Goal: Task Accomplishment & Management: Complete application form

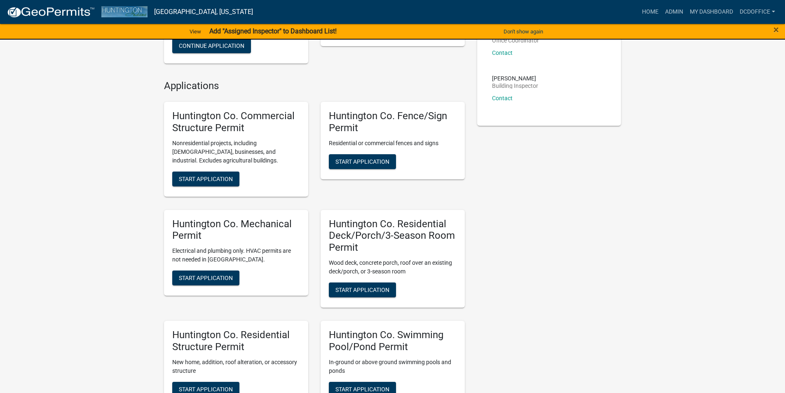
scroll to position [373, 0]
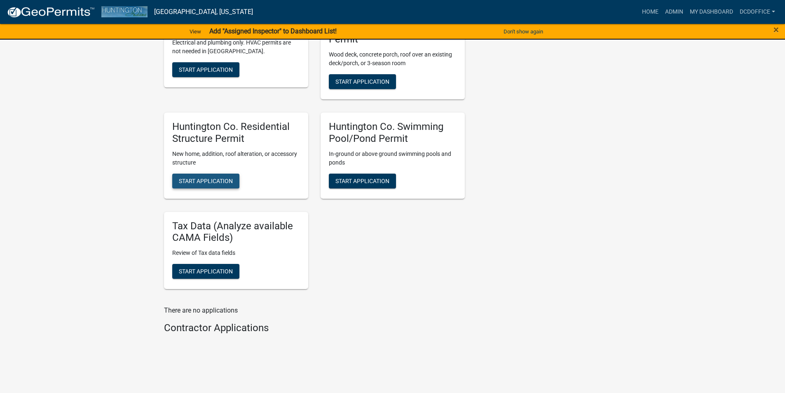
click at [199, 177] on span "Start Application" at bounding box center [206, 180] width 54 height 7
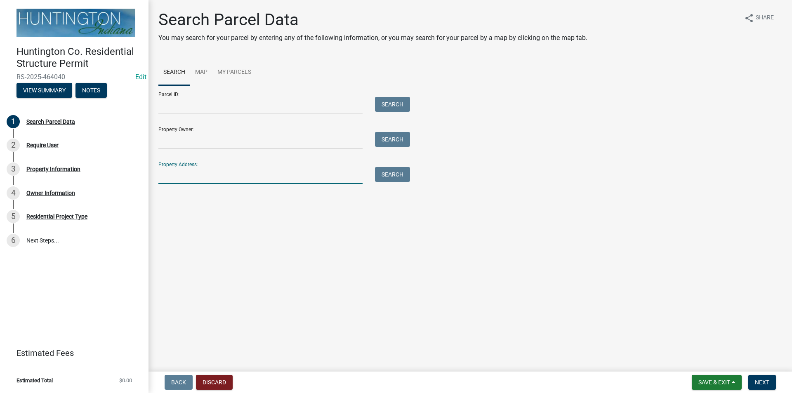
click at [206, 173] on input "Property Address:" at bounding box center [260, 175] width 204 height 17
type input "5496"
click at [394, 171] on button "Search" at bounding box center [392, 174] width 35 height 15
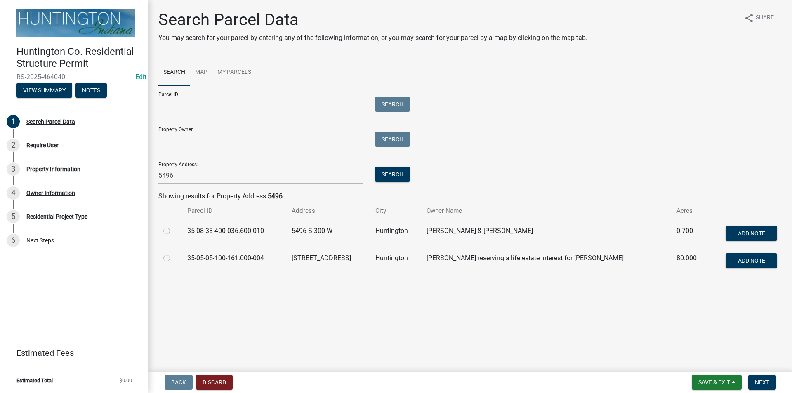
click at [173, 226] on label at bounding box center [173, 226] width 0 height 0
click at [173, 231] on input "radio" at bounding box center [175, 228] width 5 height 5
radio input "true"
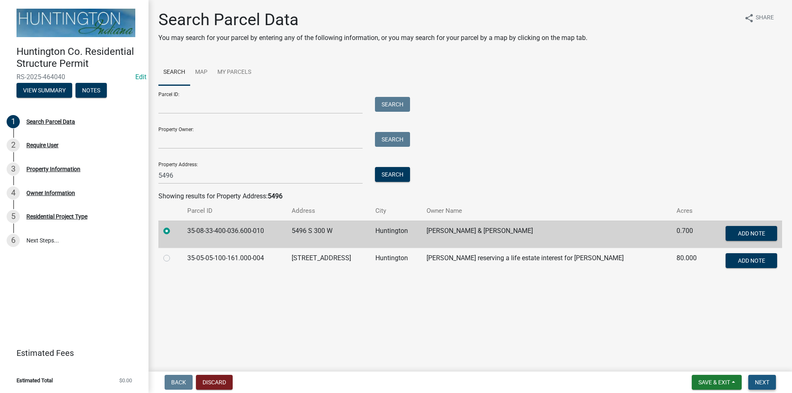
click at [762, 379] on span "Next" at bounding box center [761, 382] width 14 height 7
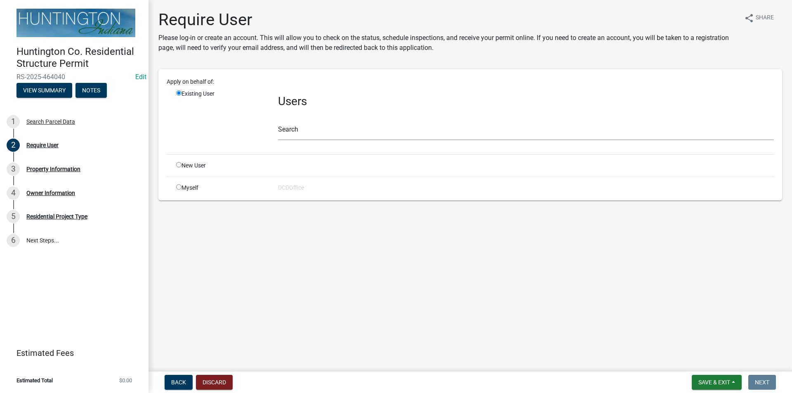
click at [180, 188] on input "radio" at bounding box center [178, 186] width 5 height 5
radio input "true"
radio input "false"
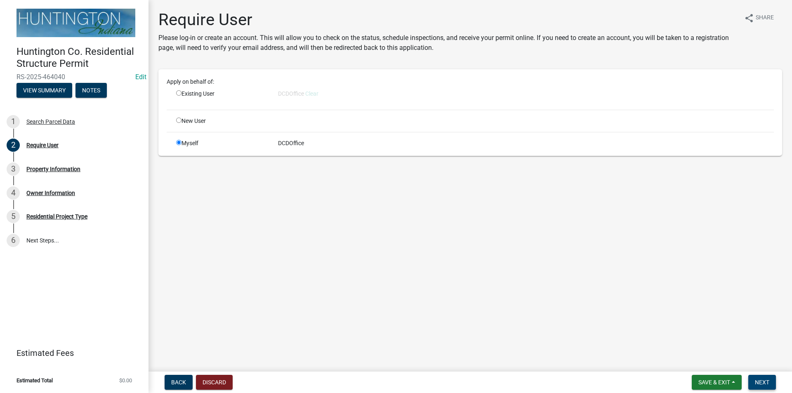
click at [759, 379] on span "Next" at bounding box center [761, 382] width 14 height 7
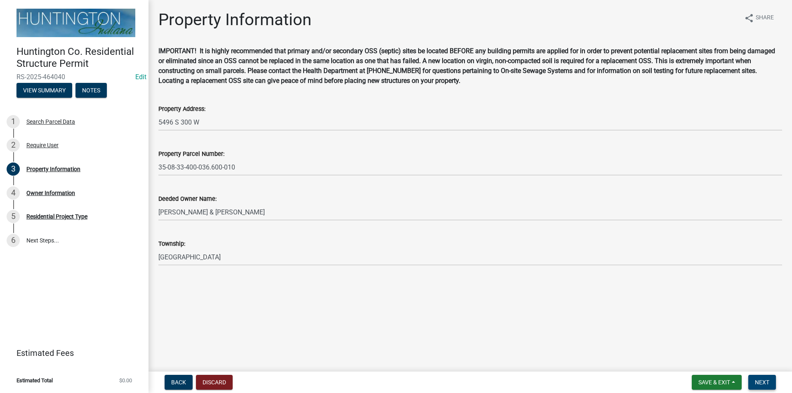
click at [757, 383] on span "Next" at bounding box center [761, 382] width 14 height 7
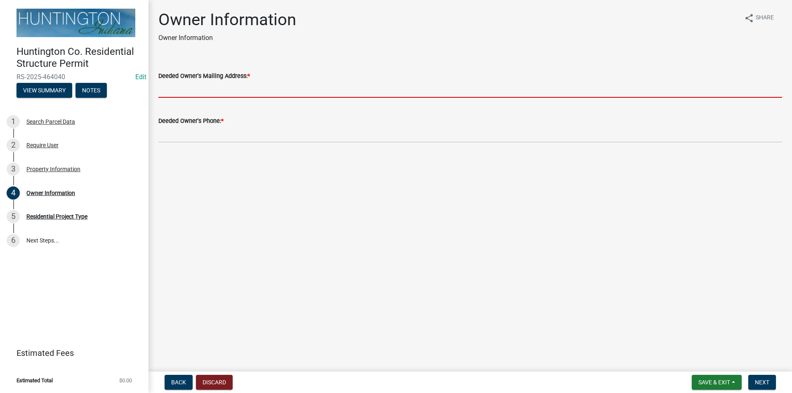
click at [205, 81] on input "Deeded Owner's Mailing Address: *" at bounding box center [469, 89] width 623 height 17
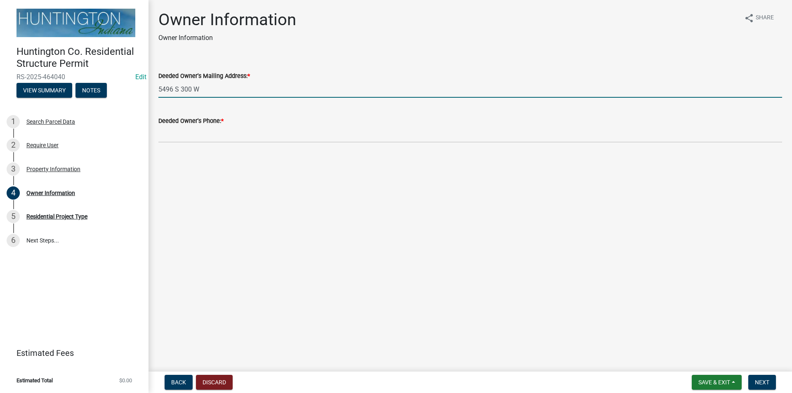
type input "5496 S 300 W"
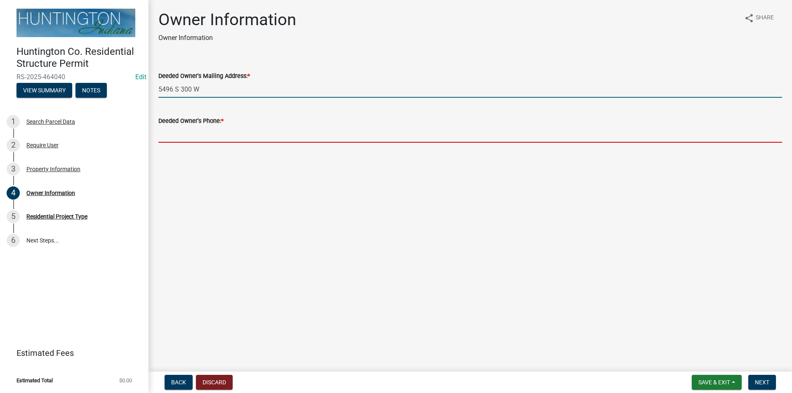
click at [186, 136] on input "Deeded Owner's Phone: *" at bounding box center [469, 134] width 623 height 17
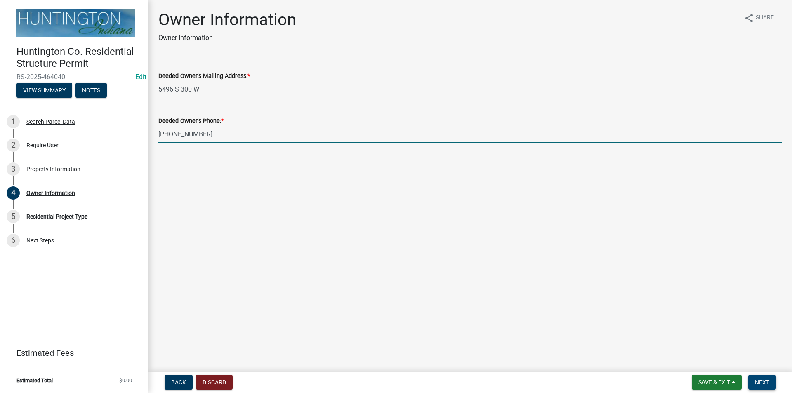
type input "[PHONE_NUMBER]"
click at [765, 381] on span "Next" at bounding box center [761, 382] width 14 height 7
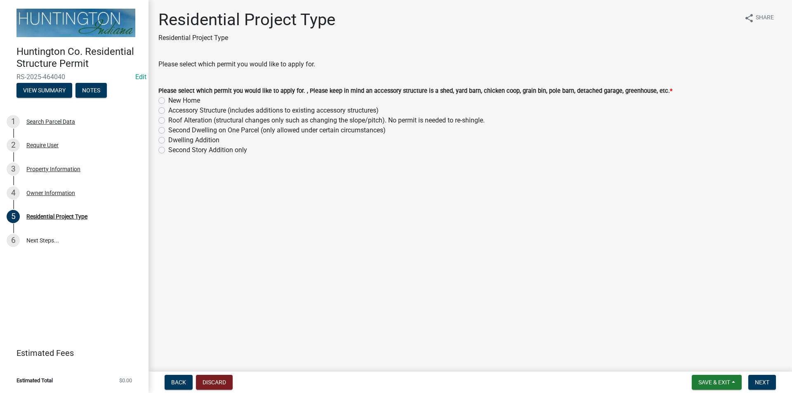
click at [168, 113] on label "Accessory Structure (includes additions to existing accessory structures)" at bounding box center [273, 111] width 210 height 10
click at [168, 111] on input "Accessory Structure (includes additions to existing accessory structures)" at bounding box center [170, 108] width 5 height 5
radio input "true"
click at [761, 384] on span "Next" at bounding box center [761, 382] width 14 height 7
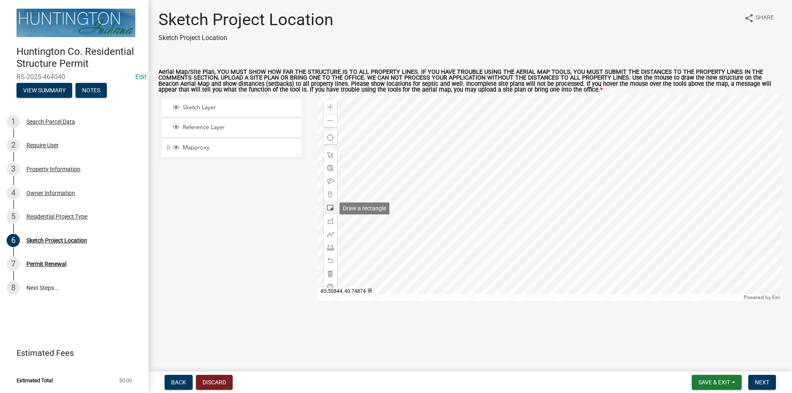
click at [330, 211] on span at bounding box center [330, 207] width 7 height 7
click at [325, 104] on div "Zoom in" at bounding box center [330, 107] width 13 height 13
click at [454, 254] on div at bounding box center [549, 197] width 465 height 206
click at [327, 252] on div at bounding box center [330, 247] width 13 height 13
click at [441, 255] on div at bounding box center [549, 197] width 465 height 206
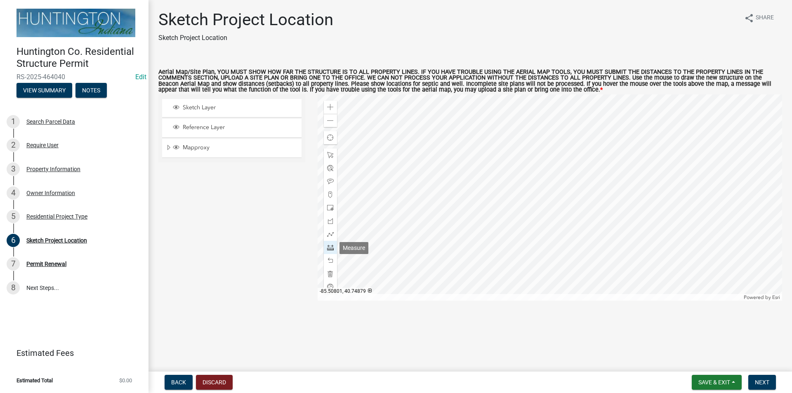
click at [333, 249] on span at bounding box center [330, 247] width 7 height 7
click at [698, 381] on span "Save & Exit" at bounding box center [714, 382] width 32 height 7
click at [685, 344] on button "Save" at bounding box center [708, 341] width 66 height 20
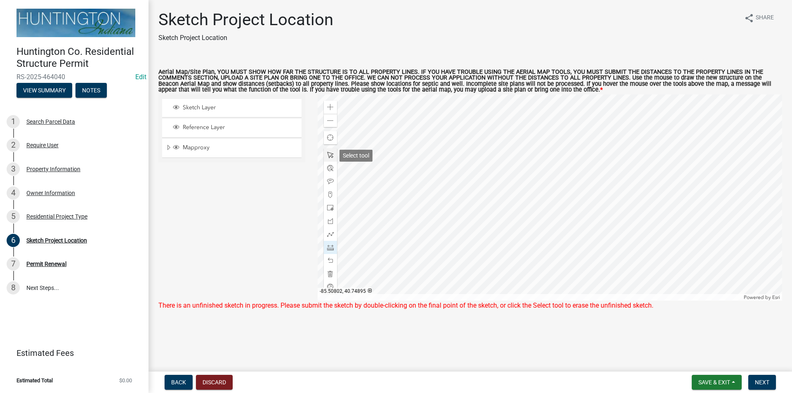
click at [331, 157] on span at bounding box center [330, 155] width 7 height 7
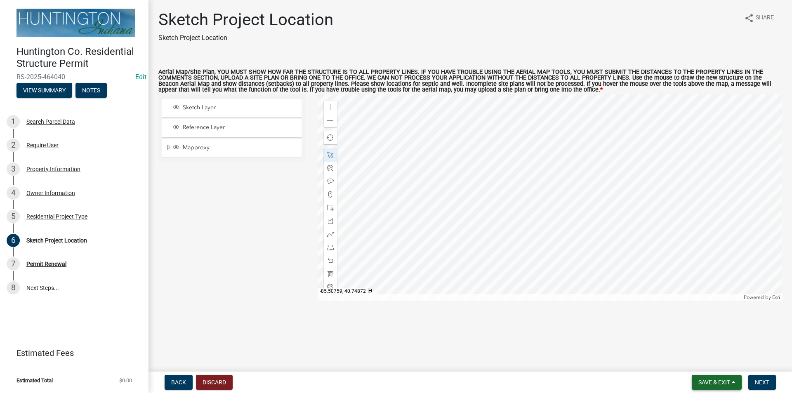
click at [708, 383] on span "Save & Exit" at bounding box center [714, 382] width 32 height 7
click at [699, 340] on button "Save" at bounding box center [708, 341] width 66 height 20
click at [771, 381] on button "Next" at bounding box center [762, 382] width 28 height 15
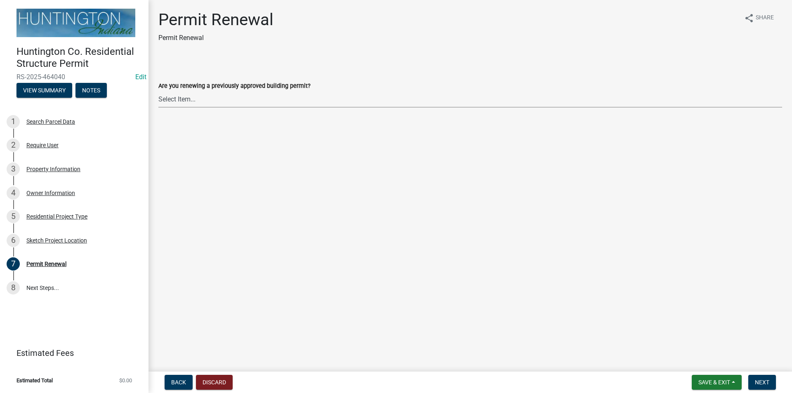
click at [194, 97] on select "Select Item... Yes No" at bounding box center [469, 99] width 623 height 17
click at [158, 91] on select "Select Item... Yes No" at bounding box center [469, 99] width 623 height 17
select select "7022fa2c-6c9f-4a5e-8d19-47b221a2a07d"
click at [769, 379] on button "Next" at bounding box center [762, 382] width 28 height 15
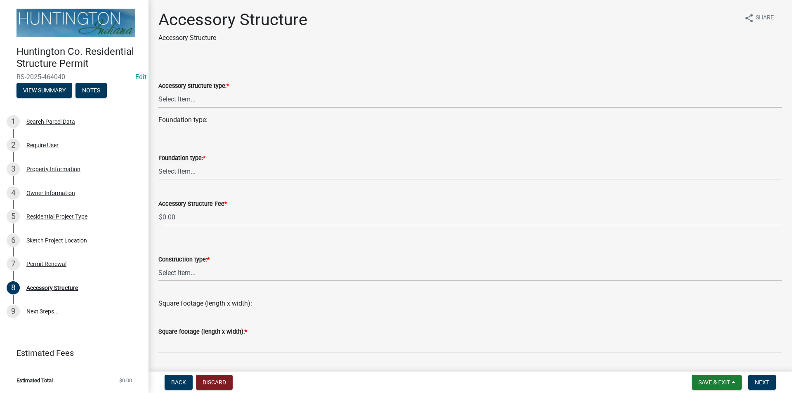
click at [176, 97] on select "Select Item... Detached Garage Pole Barn/[GEOGRAPHIC_DATA]/Yard Barn Carport Ga…" at bounding box center [469, 99] width 623 height 17
click at [158, 91] on select "Select Item... Detached Garage Pole Barn/[GEOGRAPHIC_DATA]/Yard Barn Carport Ga…" at bounding box center [469, 99] width 623 height 17
select select "3652cabe-72e3-4c90-aa36-dd6c553eaee4"
click at [162, 169] on select "Select Item... Footings (minimum 36" frost depth) Post-holes (42" depth with 6"…" at bounding box center [469, 171] width 623 height 17
click at [158, 163] on select "Select Item... Footings (minimum 36" frost depth) Post-holes (42" depth with 6"…" at bounding box center [469, 171] width 623 height 17
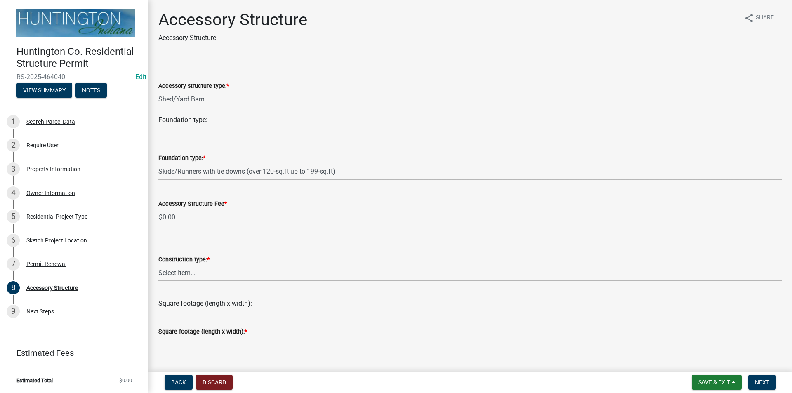
select select "cd8e73b5-7e5e-4513-aef6-7c4e8a877e5d"
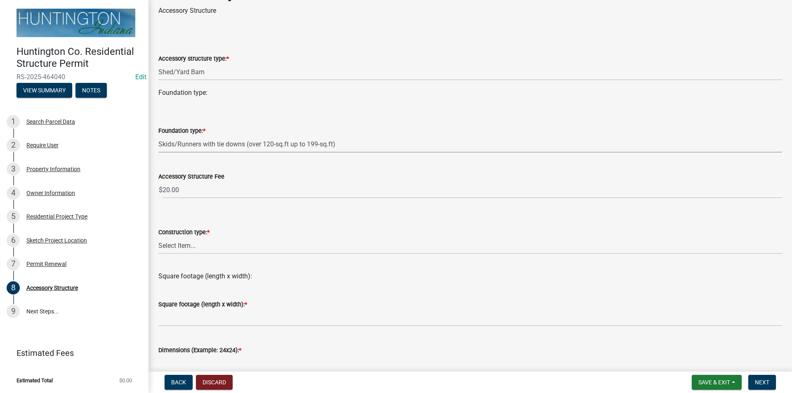
scroll to position [82, 0]
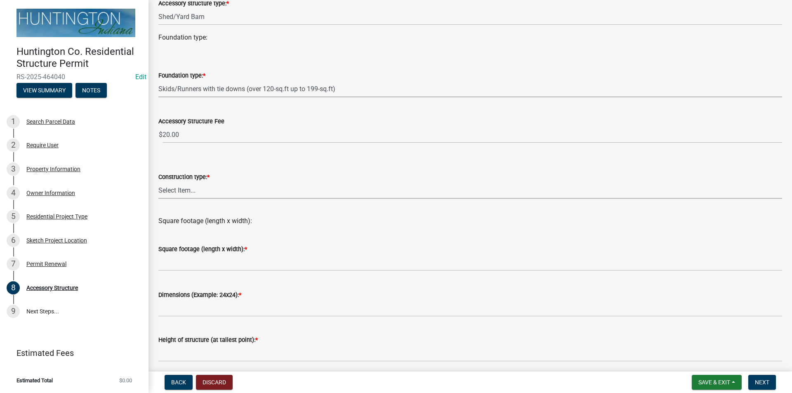
click at [187, 190] on select "Select Item... Wood frame Steel Masonry Pole" at bounding box center [469, 190] width 623 height 17
click at [158, 182] on select "Select Item... Wood frame Steel Masonry Pole" at bounding box center [469, 190] width 623 height 17
select select "b13dc926-991e-4e5f-bffc-d00822840ec1"
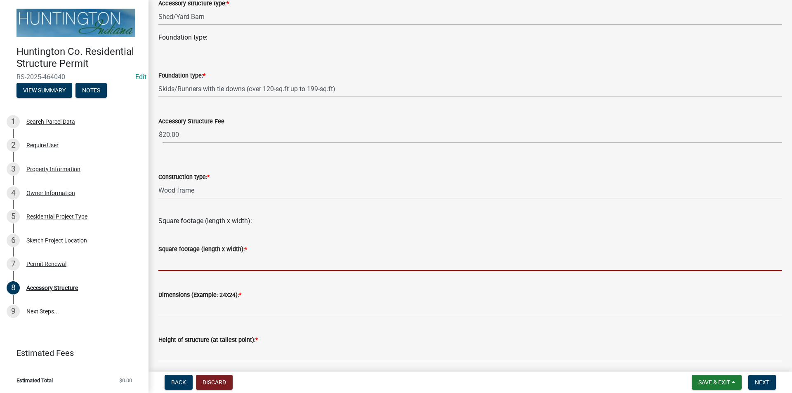
click at [174, 267] on input "text" at bounding box center [469, 262] width 623 height 17
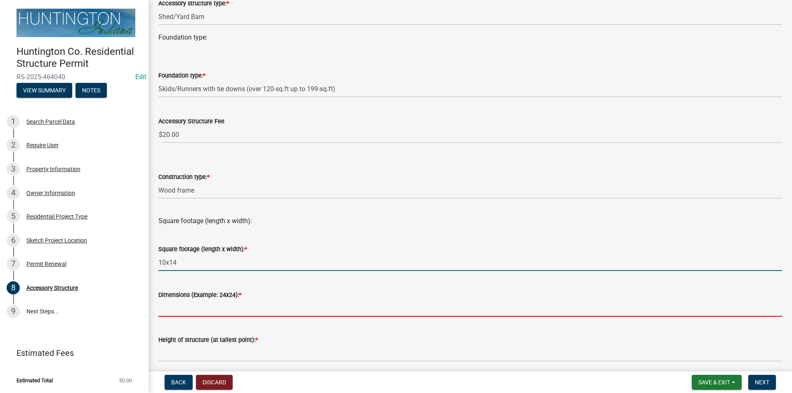
type input "1014"
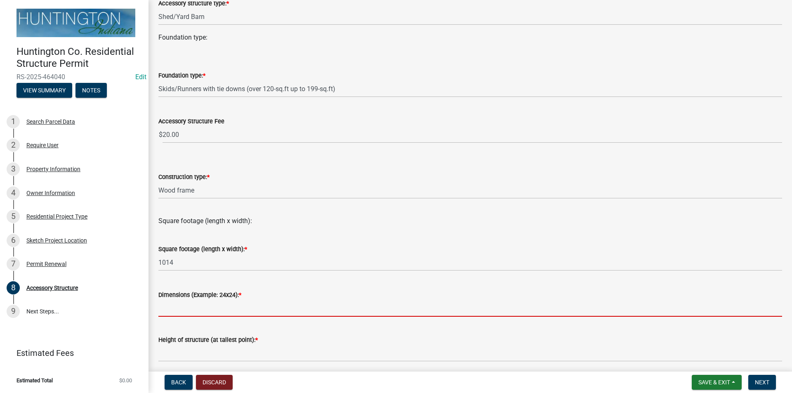
click at [171, 310] on input "Dimensions (Example: 24x24): *" at bounding box center [469, 308] width 623 height 17
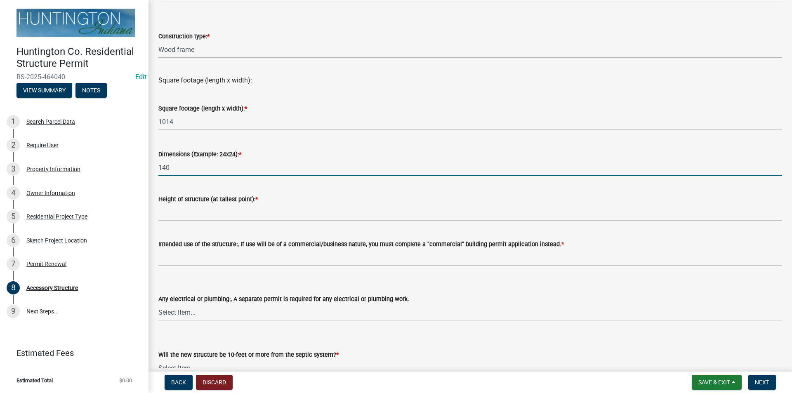
scroll to position [271, 0]
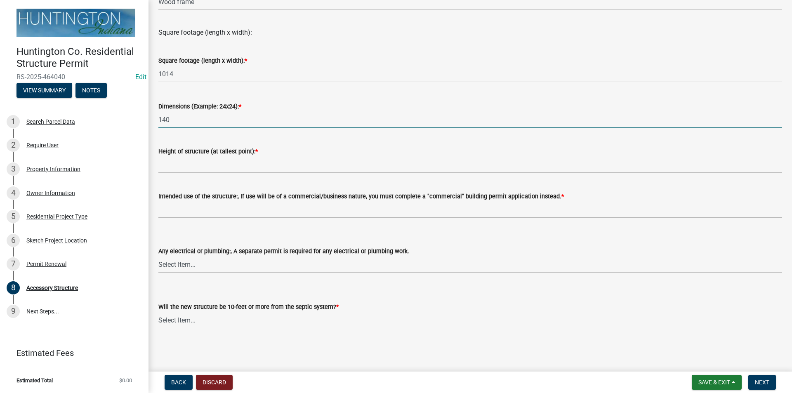
type input "140"
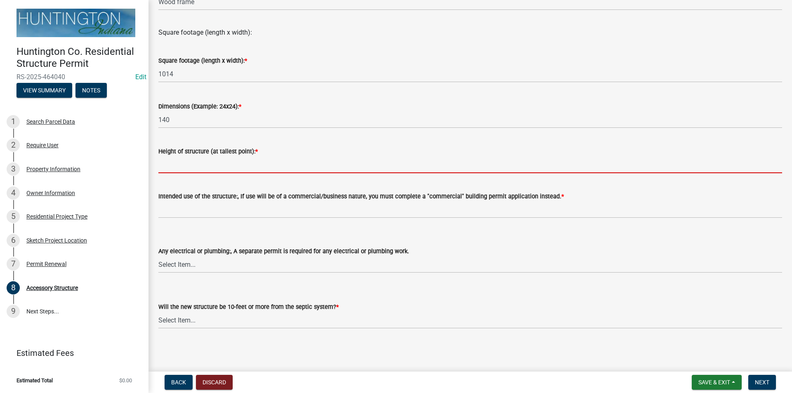
click at [169, 170] on input "Height of structure (at tallest point): *" at bounding box center [469, 164] width 623 height 17
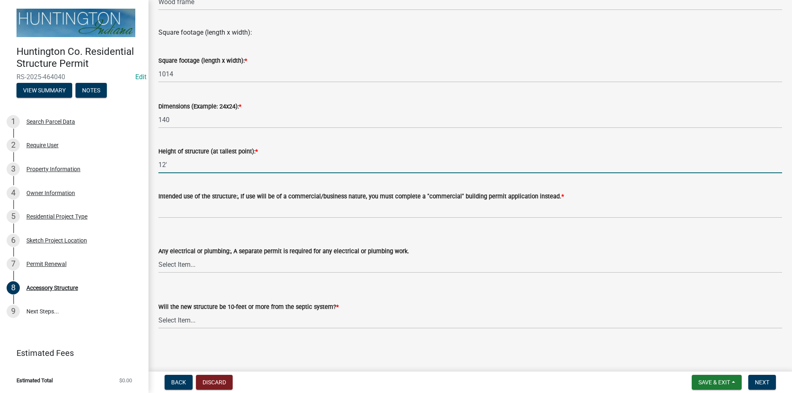
type input "12'"
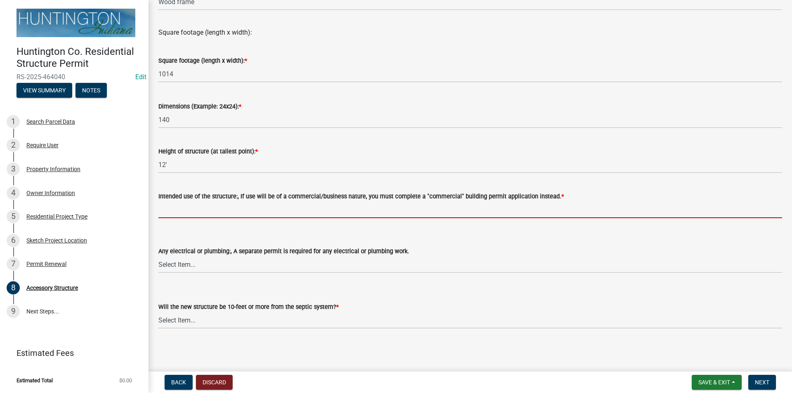
click at [175, 217] on input "Intended use of the structure:, If use will be of a commercial/business nature,…" at bounding box center [469, 209] width 623 height 17
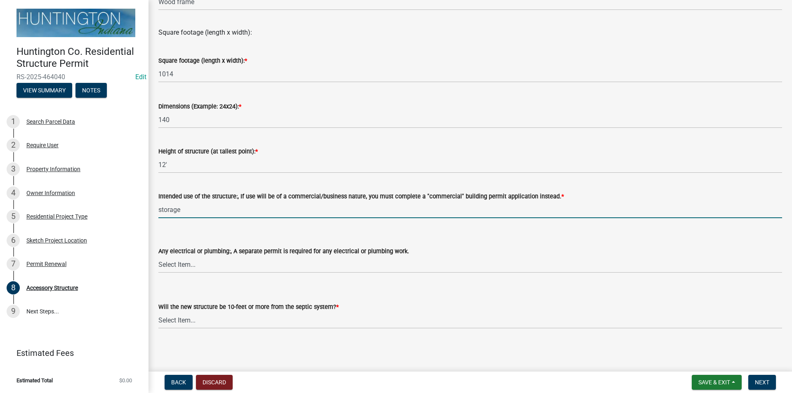
type input "storage"
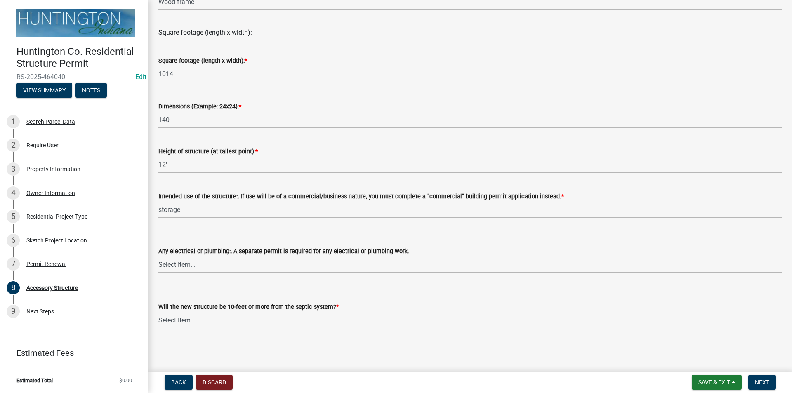
click at [175, 261] on select "Select Item... electrical plumbing both neither" at bounding box center [469, 264] width 623 height 17
click at [158, 256] on select "Select Item... electrical plumbing both neither" at bounding box center [469, 264] width 623 height 17
select select "e88b1875-137a-4a9f-a5b6-d9cbc438664c"
click at [185, 317] on select "Select Item... Yes No (Health Dept. approval needed) NA" at bounding box center [469, 320] width 623 height 17
click at [158, 312] on select "Select Item... Yes No (Health Dept. approval needed) NA" at bounding box center [469, 320] width 623 height 17
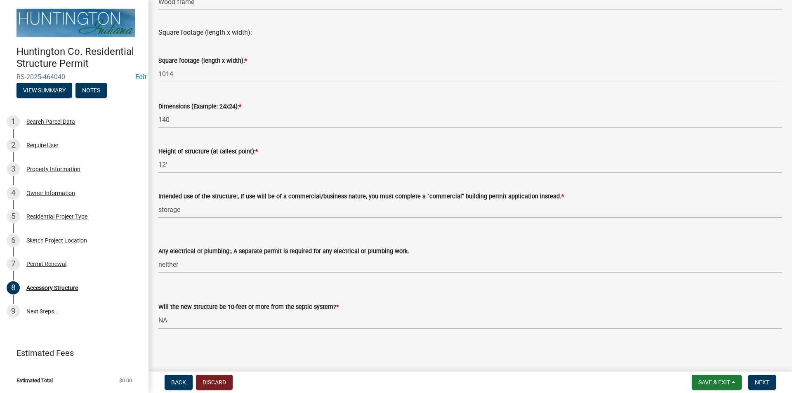
select select "f0ef1c6f-dac7-4b65-90eb-830d3740e9f4"
click at [762, 380] on span "Next" at bounding box center [761, 382] width 14 height 7
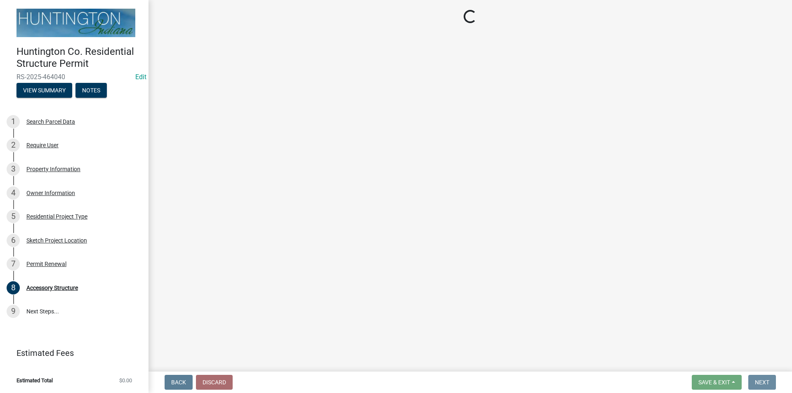
scroll to position [0, 0]
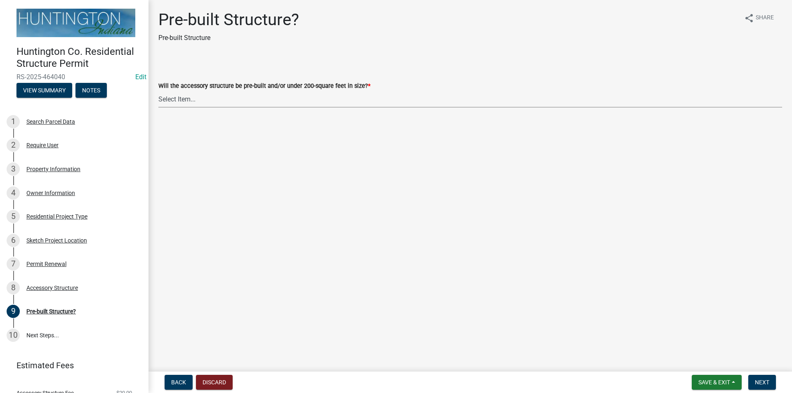
click at [208, 99] on select "Select Item... Yes No" at bounding box center [469, 99] width 623 height 17
click at [158, 91] on select "Select Item... Yes No" at bounding box center [469, 99] width 623 height 17
select select "99cb1a96-b54e-43ee-8f4b-836b67e66c6b"
click at [764, 379] on span "Next" at bounding box center [761, 382] width 14 height 7
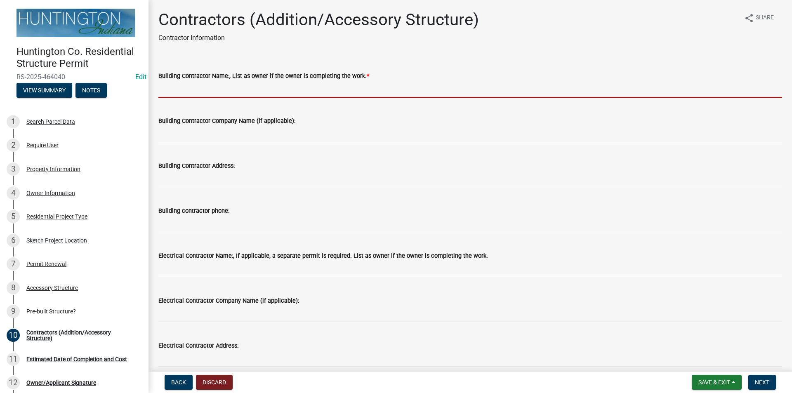
click at [214, 85] on input "Building Contractor Name:, List as owner if the owner is completing the work. *" at bounding box center [469, 89] width 623 height 17
type input "owner"
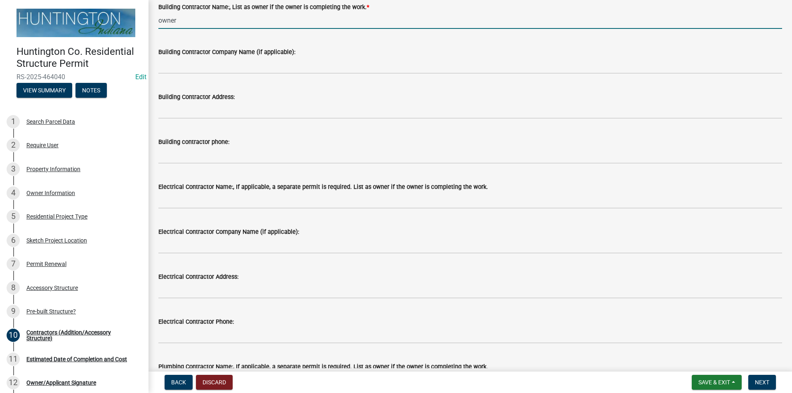
scroll to position [82, 0]
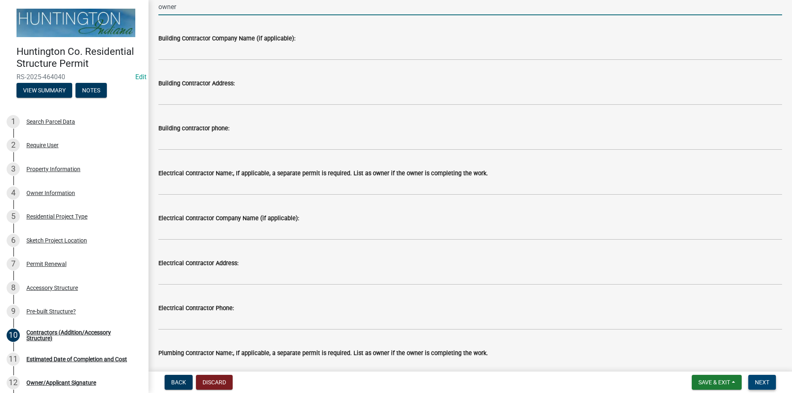
click at [766, 380] on span "Next" at bounding box center [761, 382] width 14 height 7
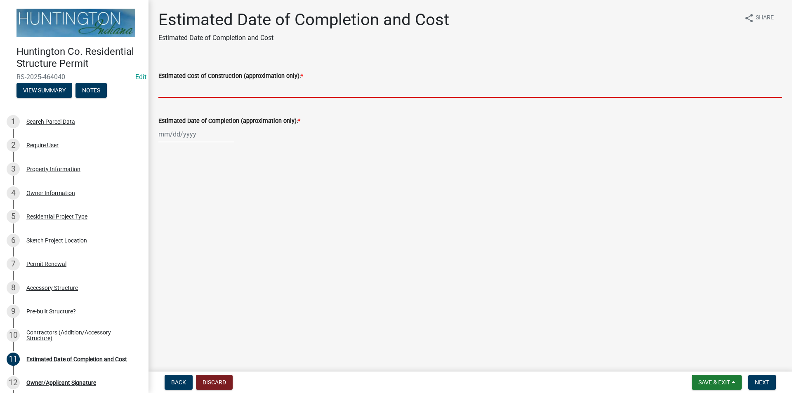
click at [177, 95] on input "Estimated Cost of Construction (approximation only): *" at bounding box center [469, 89] width 623 height 17
type input "5"
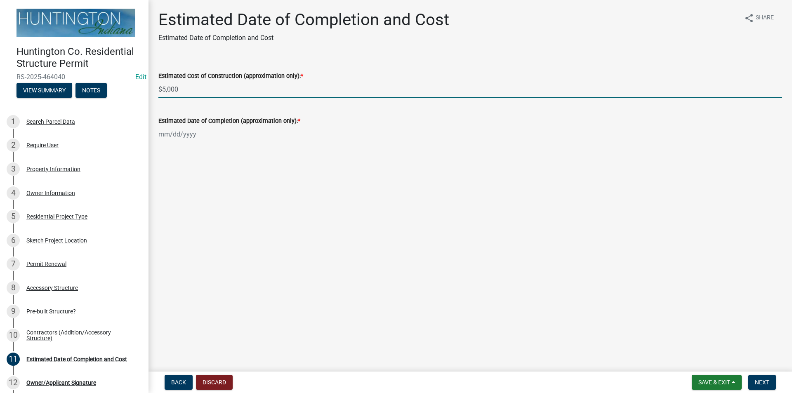
type input "$5,000"
click at [160, 131] on div at bounding box center [195, 134] width 75 height 17
select select "8"
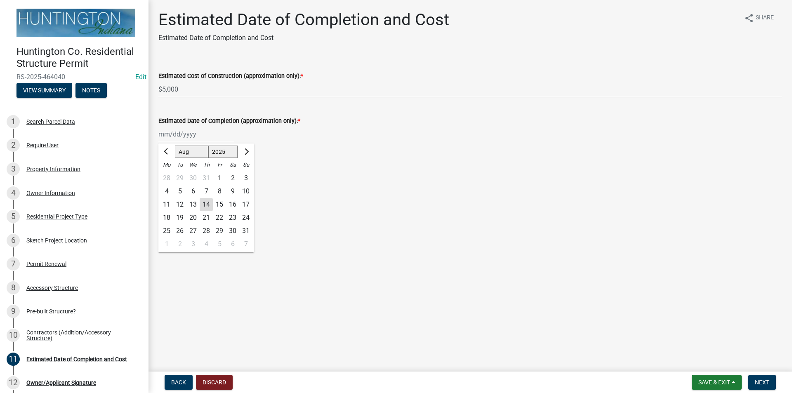
click at [226, 154] on select "1525 1526 1527 1528 1529 1530 1531 1532 1533 1534 1535 1536 1537 1538 1539 1540…" at bounding box center [223, 152] width 30 height 12
select select "2026"
click at [208, 146] on select "1525 1526 1527 1528 1529 1530 1531 1532 1533 1534 1535 1536 1537 1538 1539 1540…" at bounding box center [223, 152] width 30 height 12
click at [219, 204] on div "14" at bounding box center [219, 204] width 13 height 13
type input "[DATE]"
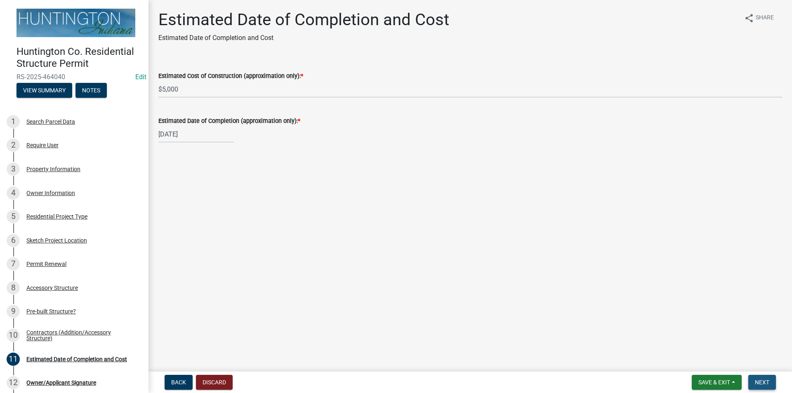
click at [764, 385] on span "Next" at bounding box center [761, 382] width 14 height 7
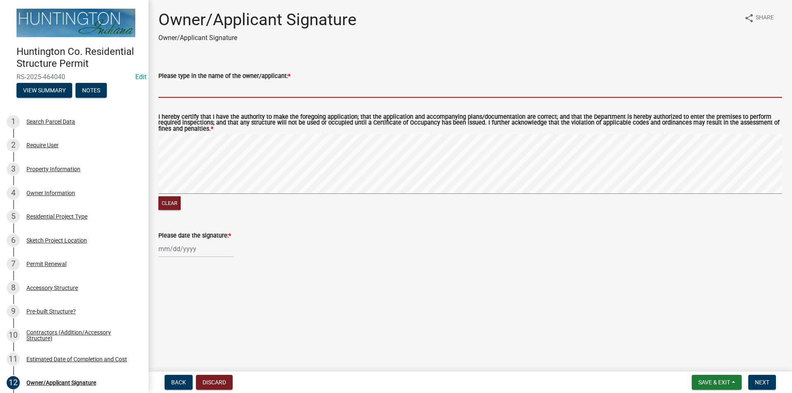
click at [196, 85] on input "Please type in the name of the owner/applicant: *" at bounding box center [469, 89] width 623 height 17
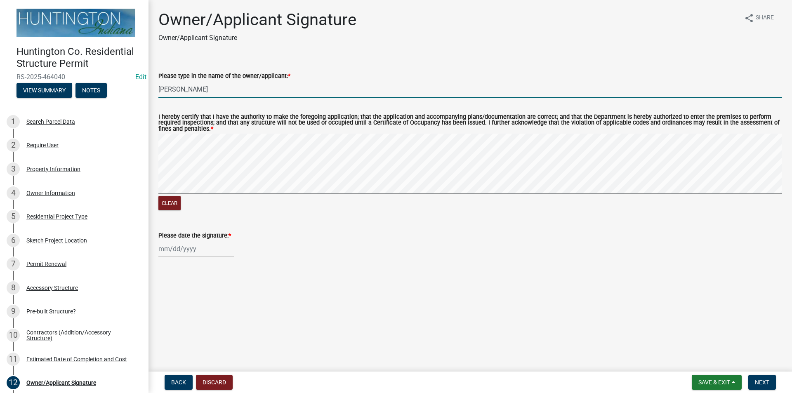
type input "[PERSON_NAME]"
click at [170, 254] on div at bounding box center [195, 248] width 75 height 17
select select "8"
select select "2025"
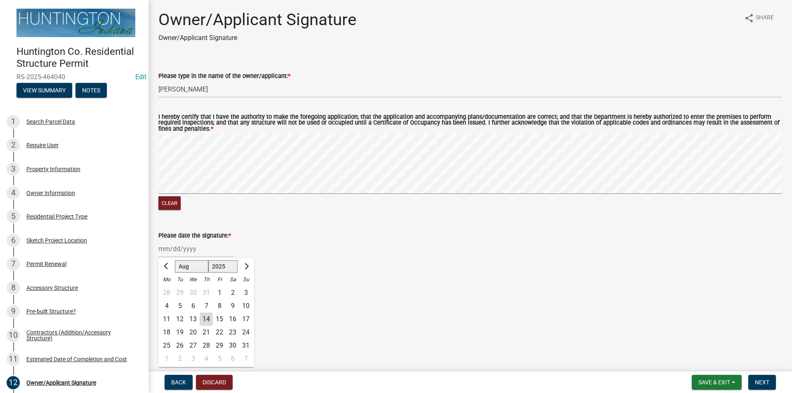
click at [205, 322] on div "14" at bounding box center [206, 318] width 13 height 13
type input "[DATE]"
click at [759, 385] on span "Next" at bounding box center [761, 382] width 14 height 7
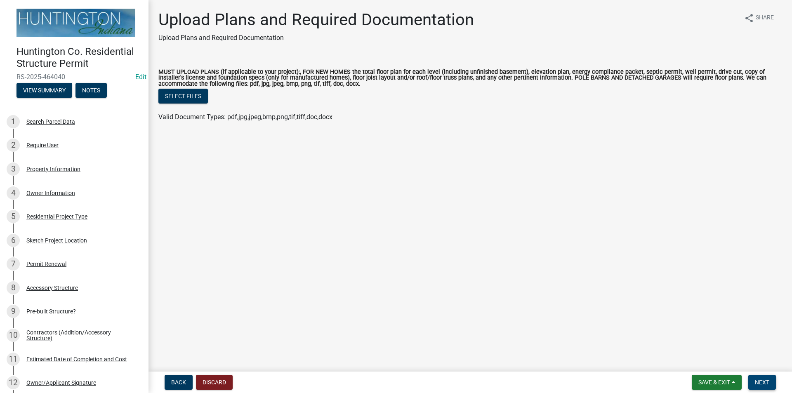
click at [754, 383] on button "Next" at bounding box center [762, 382] width 28 height 15
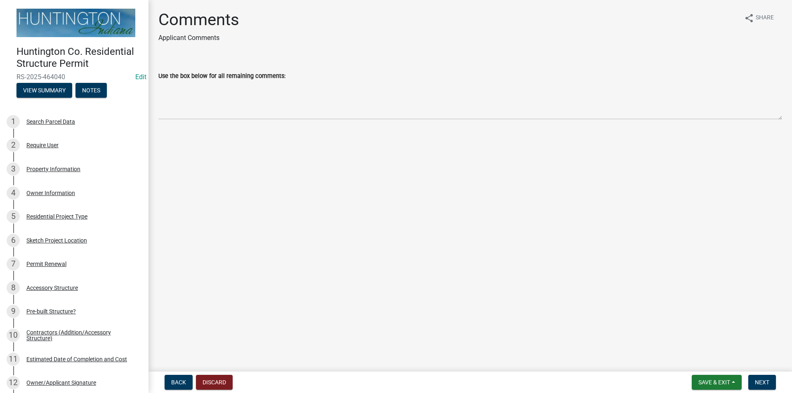
click at [777, 386] on form "Save & Exit Save Save & Exit Next" at bounding box center [733, 382] width 91 height 15
click at [769, 381] on button "Next" at bounding box center [762, 382] width 28 height 15
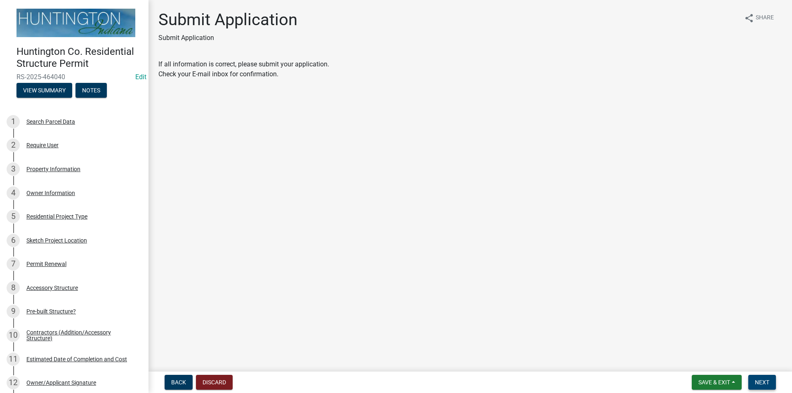
click at [769, 381] on button "Next" at bounding box center [762, 382] width 28 height 15
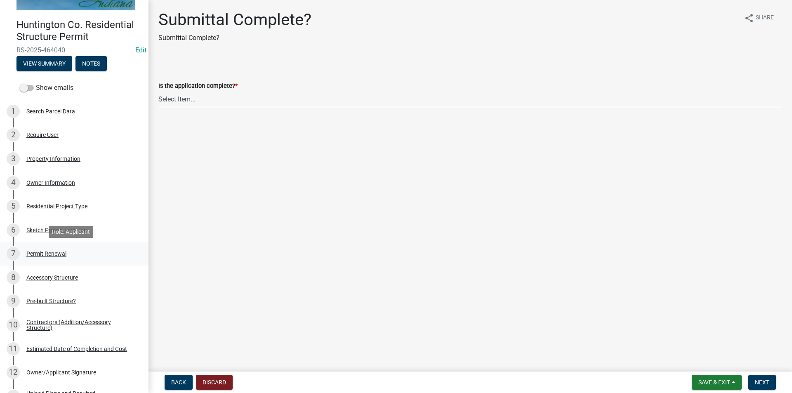
scroll to position [41, 0]
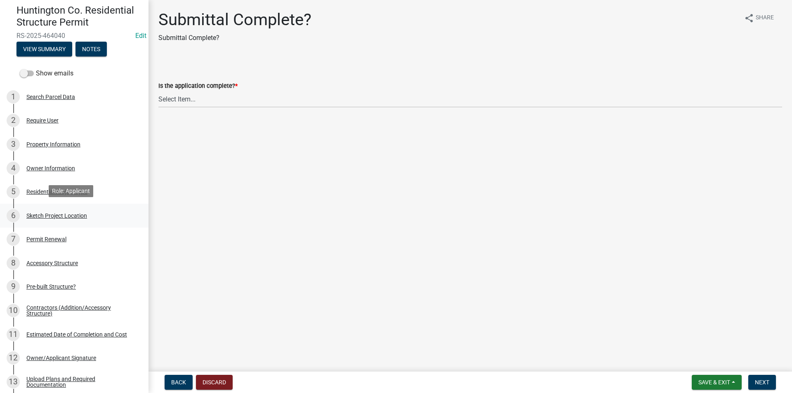
click at [45, 213] on div "Sketch Project Location" at bounding box center [56, 216] width 61 height 6
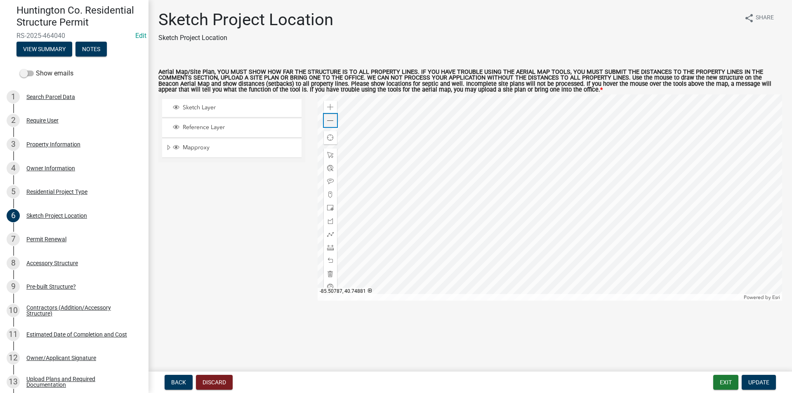
click at [328, 123] on span at bounding box center [330, 120] width 7 height 7
click at [328, 248] on span at bounding box center [330, 247] width 7 height 7
click at [536, 197] on div at bounding box center [549, 197] width 465 height 206
click at [326, 244] on div at bounding box center [330, 247] width 13 height 13
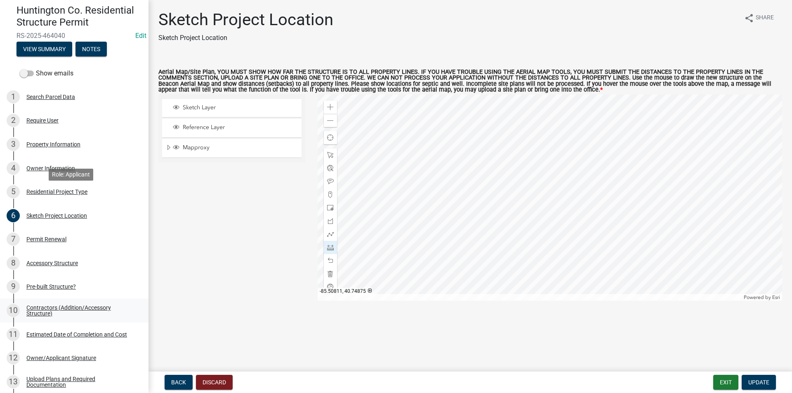
scroll to position [212, 0]
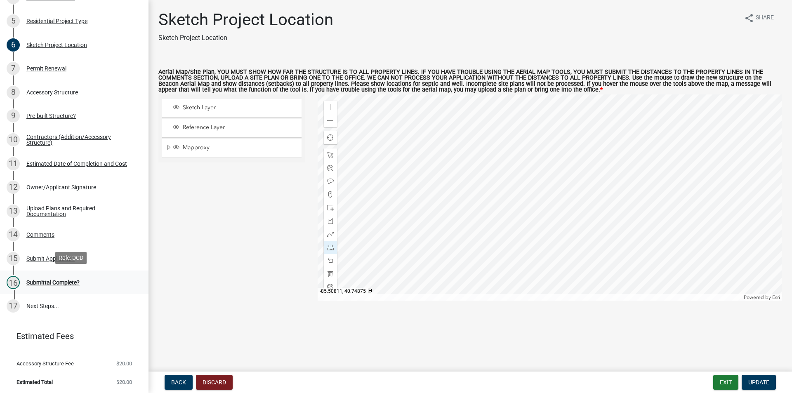
click at [47, 285] on div "16 Submittal Complete?" at bounding box center [71, 282] width 129 height 13
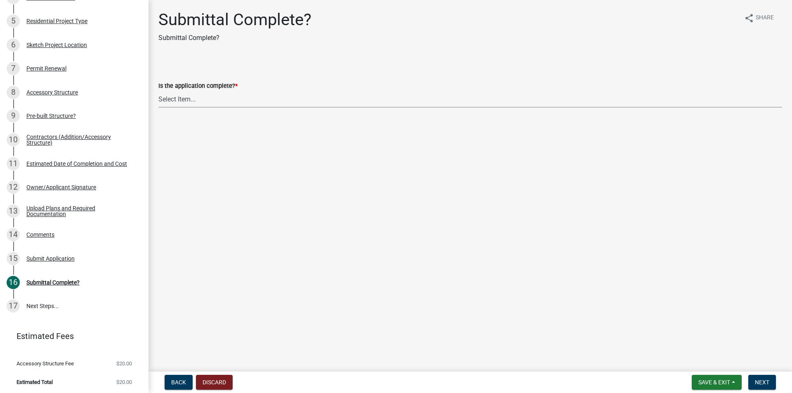
click at [176, 99] on select "Select Item... Yes No" at bounding box center [469, 99] width 623 height 17
click at [158, 91] on select "Select Item... Yes No" at bounding box center [469, 99] width 623 height 17
select select "7990632e-f909-4443-8832-e8f1fe700ef3"
click at [767, 383] on span "Next" at bounding box center [761, 382] width 14 height 7
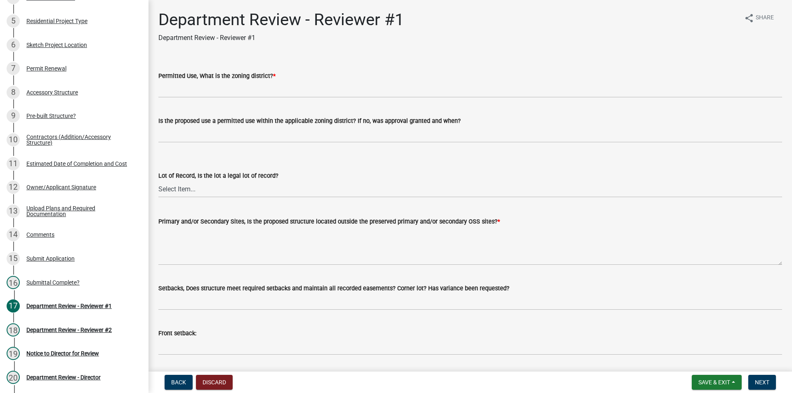
scroll to position [425, 0]
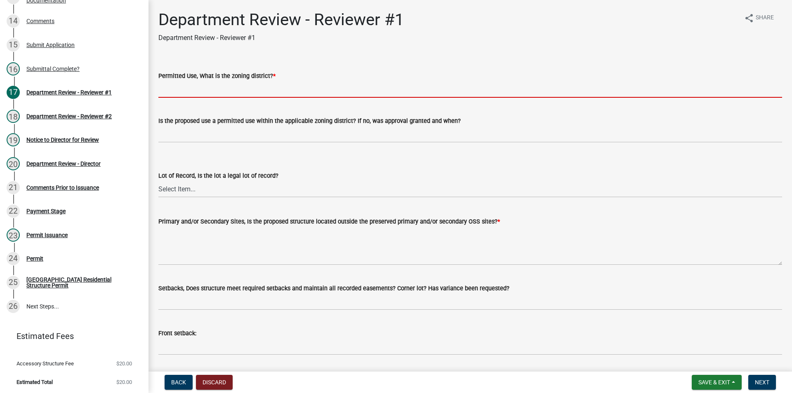
click at [189, 85] on input "Permitted Use, What is the zoning district? *" at bounding box center [469, 89] width 623 height 17
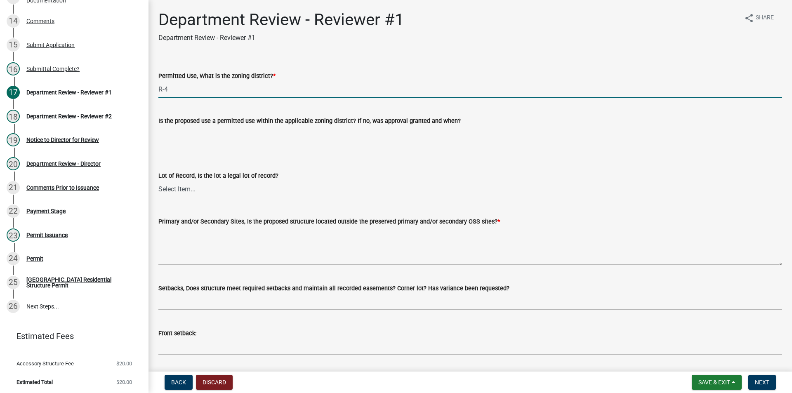
type input "R-4"
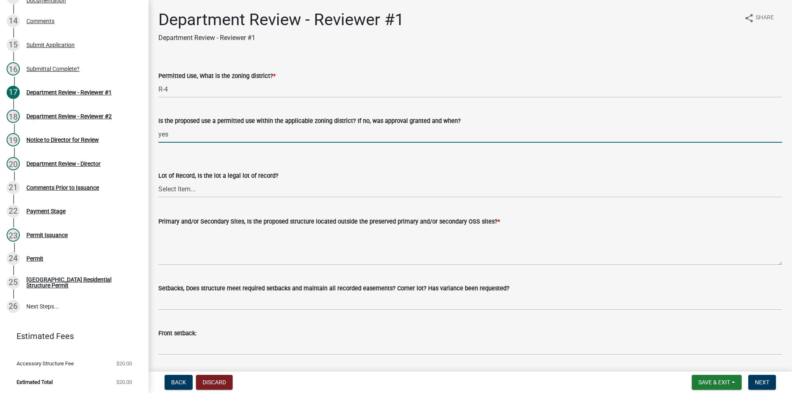
type input "yes"
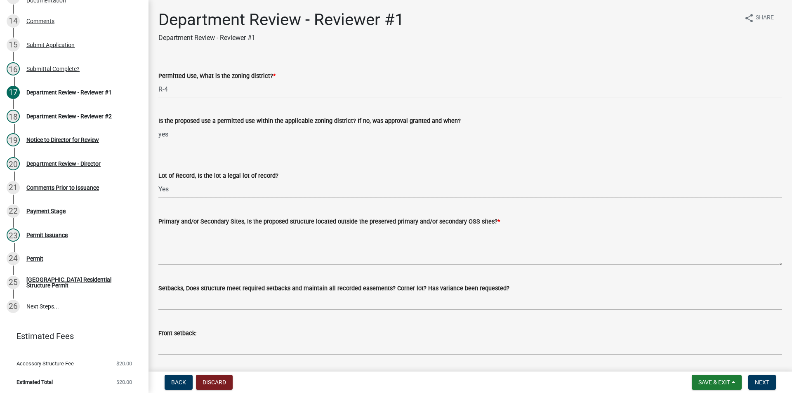
select select "2b50337a-1d1c-4f6e-b6b1-3d95564f7ff5"
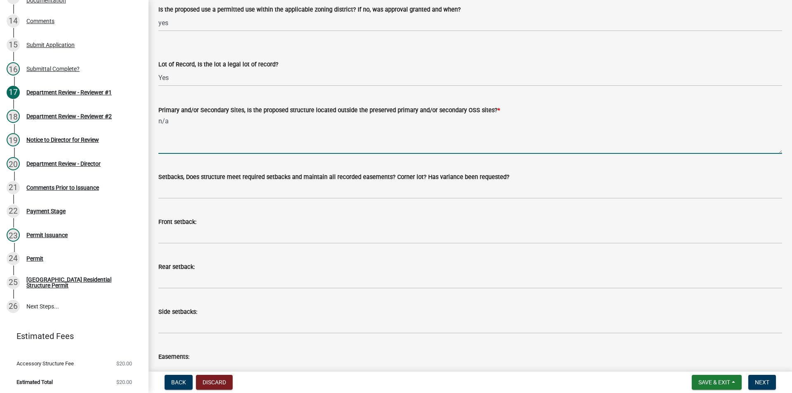
scroll to position [206, 0]
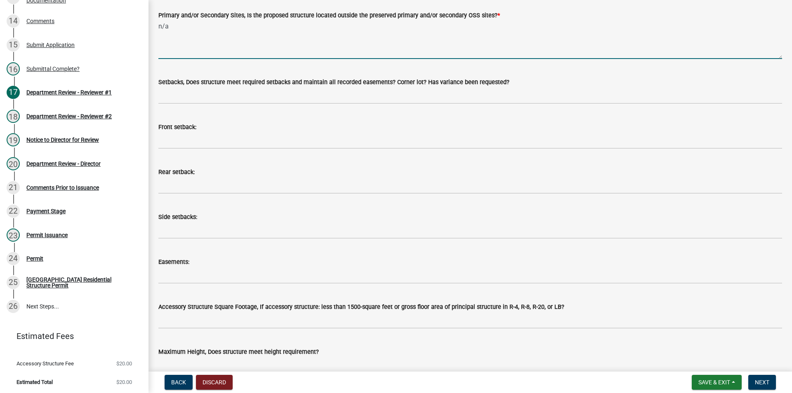
type textarea "n/a"
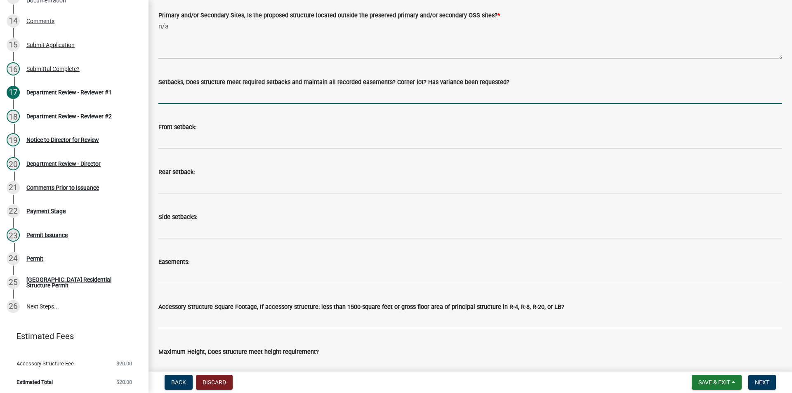
click at [169, 99] on input "Setbacks, Does structure meet required setbacks and maintain all recorded easem…" at bounding box center [469, 95] width 623 height 17
type input "yes"
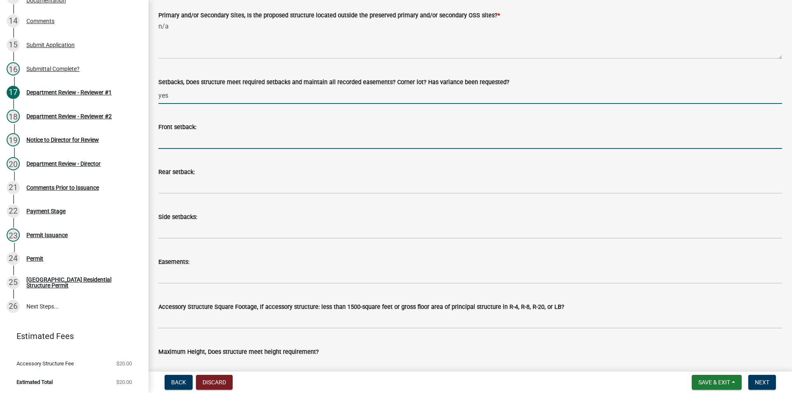
click at [179, 133] on input "Front setback:" at bounding box center [469, 140] width 623 height 17
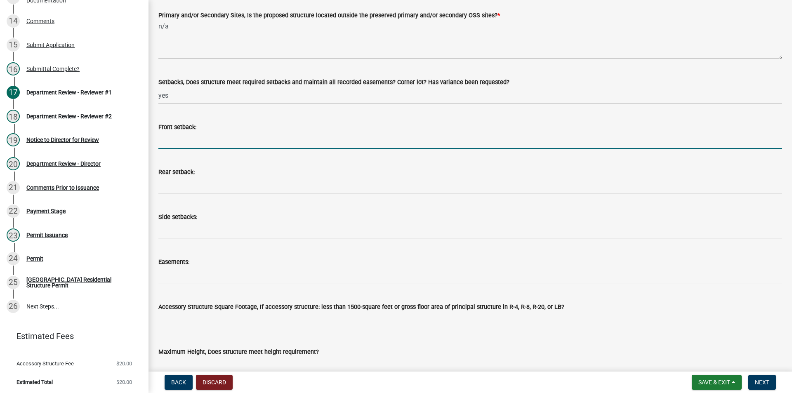
type input "NA"
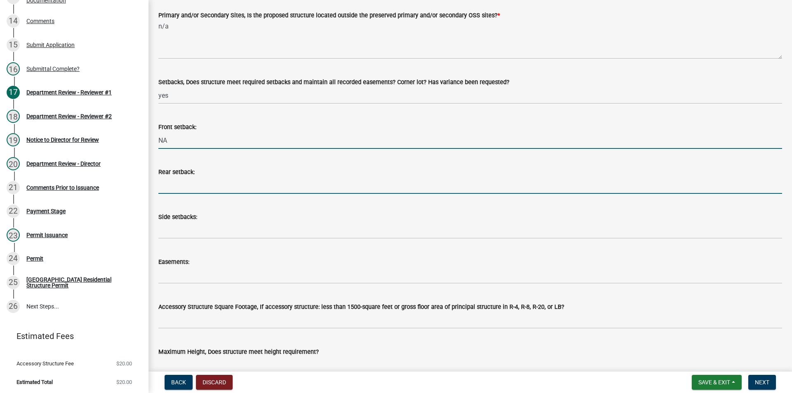
click at [188, 183] on input "Rear setback:" at bounding box center [469, 185] width 623 height 17
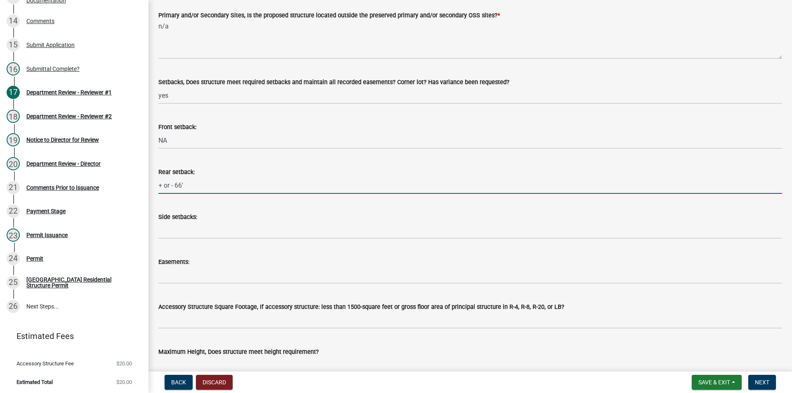
type input "+ or - 66'"
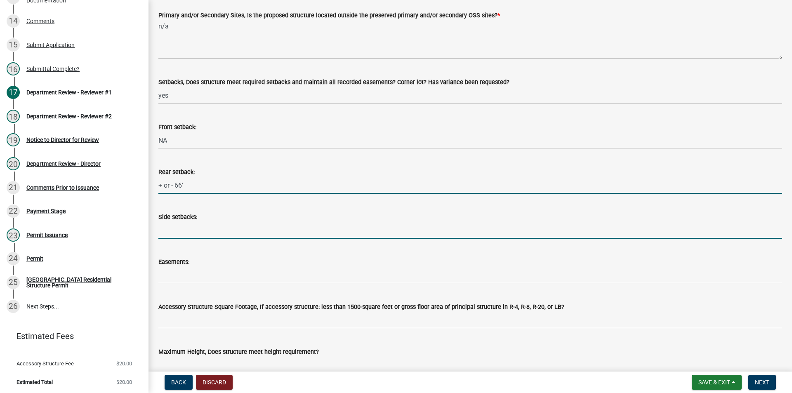
click at [195, 235] on input "Side setbacks:" at bounding box center [469, 230] width 623 height 17
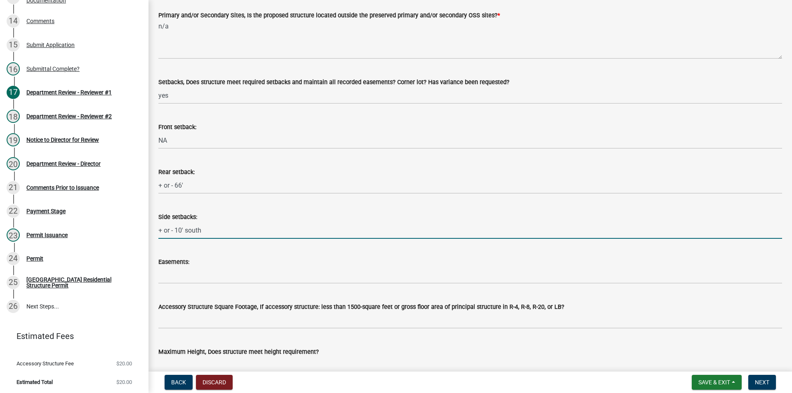
type input "+ or - 10' south"
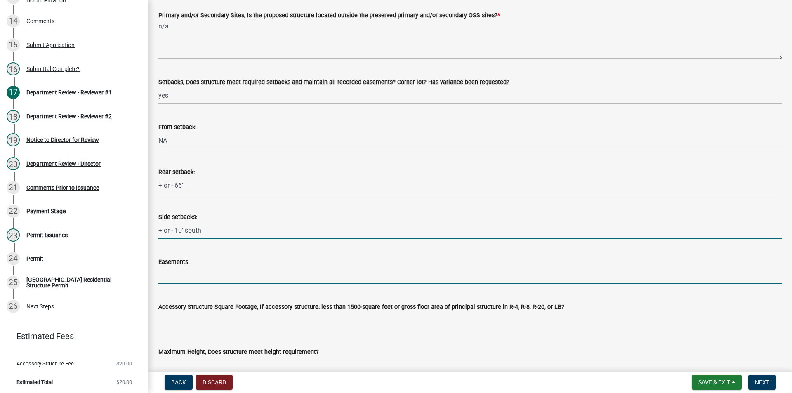
click at [189, 280] on input "Easements:" at bounding box center [469, 275] width 623 height 17
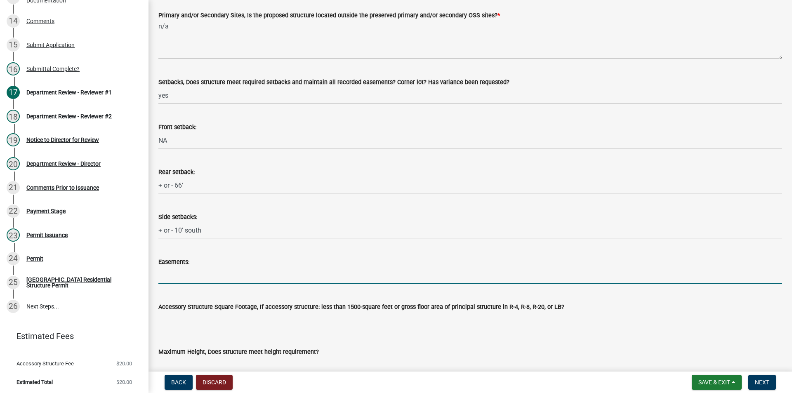
type input "NA"
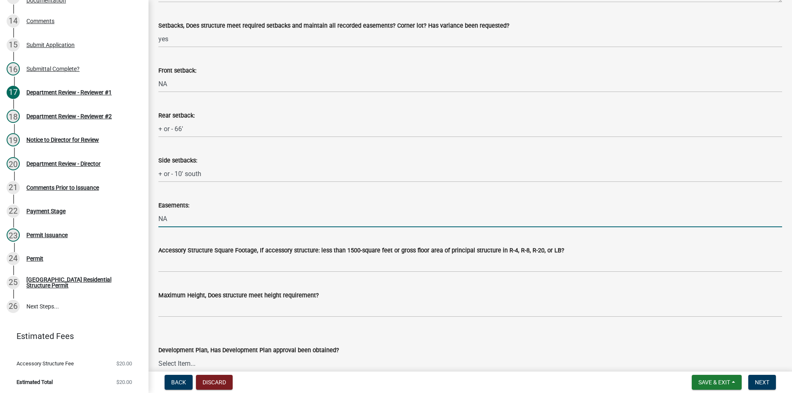
scroll to position [371, 0]
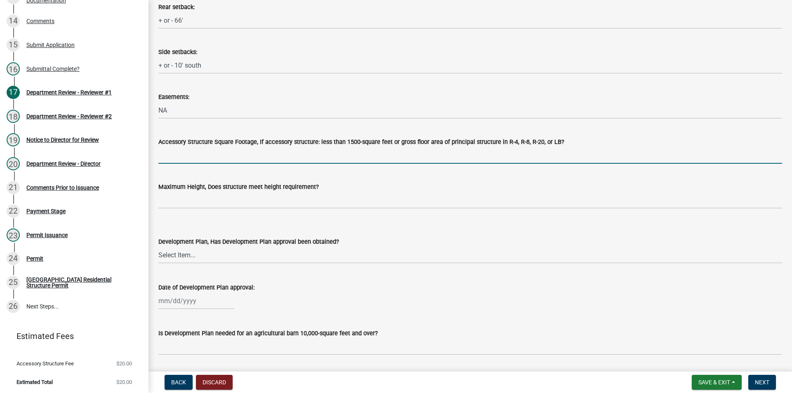
click at [197, 149] on input "Accessory Structure Square Footage, If accessory structure: less than 1500-squa…" at bounding box center [469, 155] width 623 height 17
type input "yes"
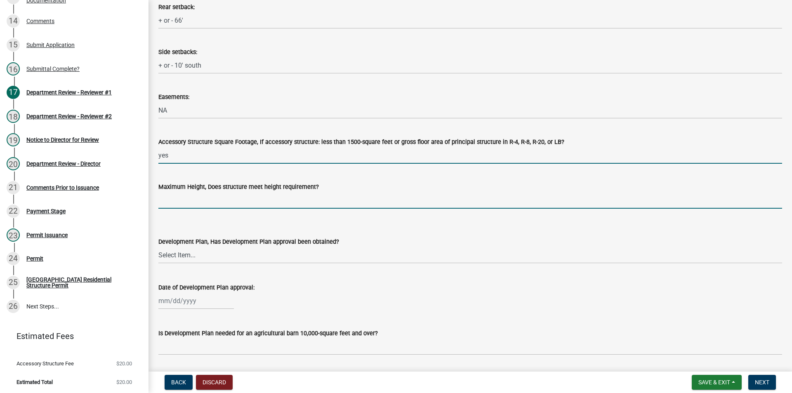
click at [197, 193] on input "Maximum Height, Does structure meet height requirement?" at bounding box center [469, 200] width 623 height 17
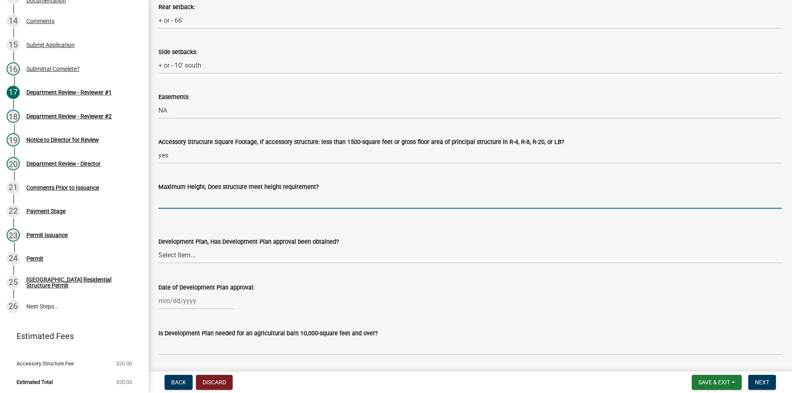
type input "yes"
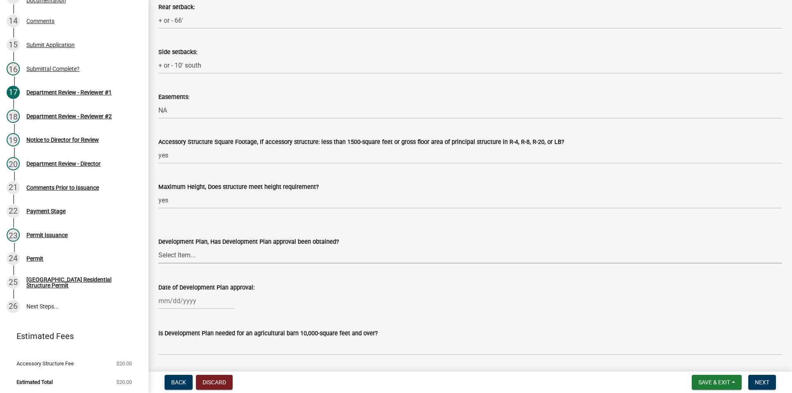
click at [189, 257] on select "Select Item... Yes No N/A" at bounding box center [469, 255] width 623 height 17
click at [158, 247] on select "Select Item... Yes No N/A" at bounding box center [469, 255] width 623 height 17
select select "674b3438-44d1-433f-a18e-9a900d807566"
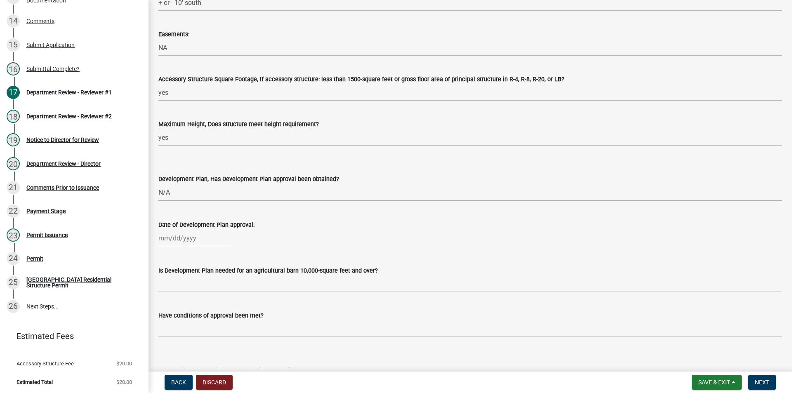
scroll to position [536, 0]
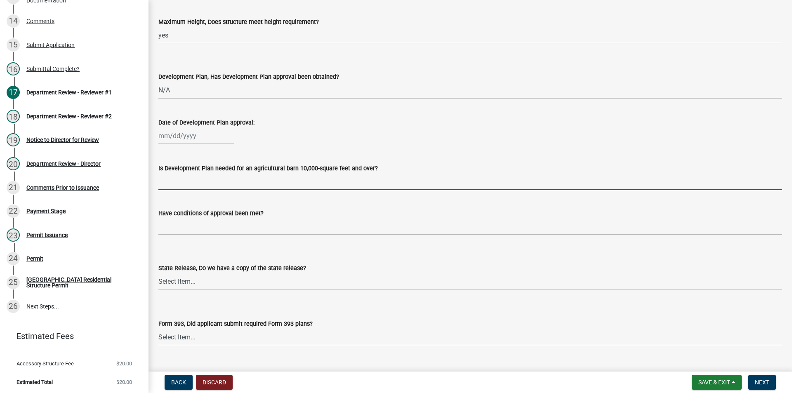
click at [187, 174] on input "Is Development Plan needed for an agricultural barn 10,000-square feet and over?" at bounding box center [469, 181] width 623 height 17
type input "n/a"
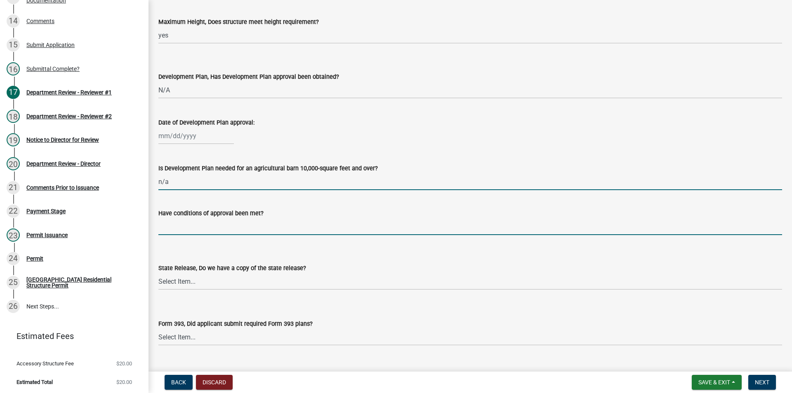
click at [180, 227] on input "Have conditions of approval been met?" at bounding box center [469, 226] width 623 height 17
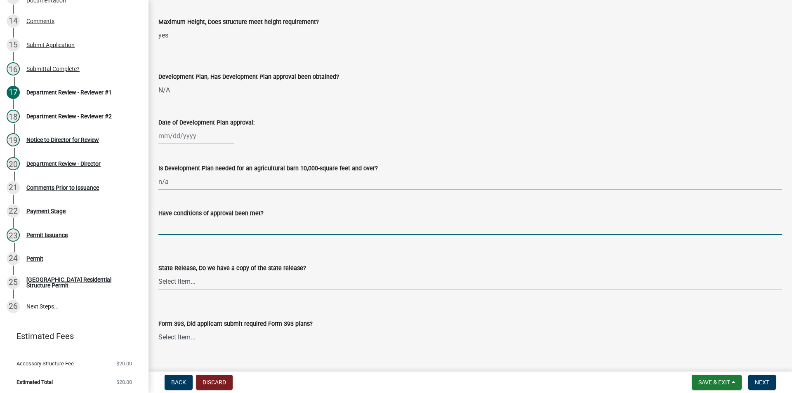
type input "n/a"
click at [167, 281] on select "Select Item... Yes No N/A" at bounding box center [469, 281] width 623 height 17
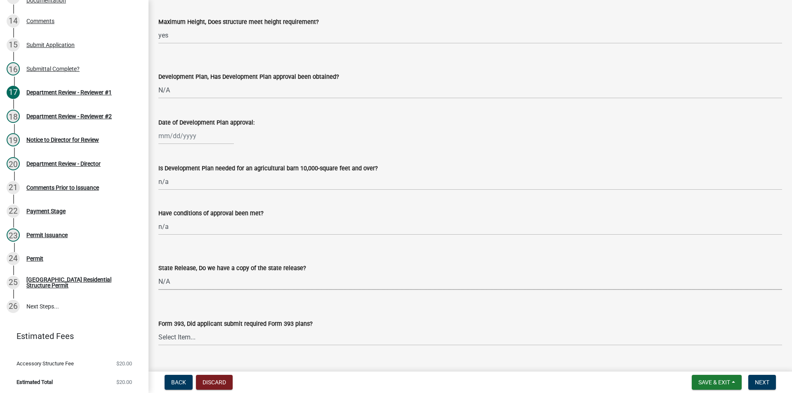
click at [158, 273] on select "Select Item... Yes No N/A" at bounding box center [469, 281] width 623 height 17
select select "d625d8e2-c016-4fa4-b697-cc01dbb75373"
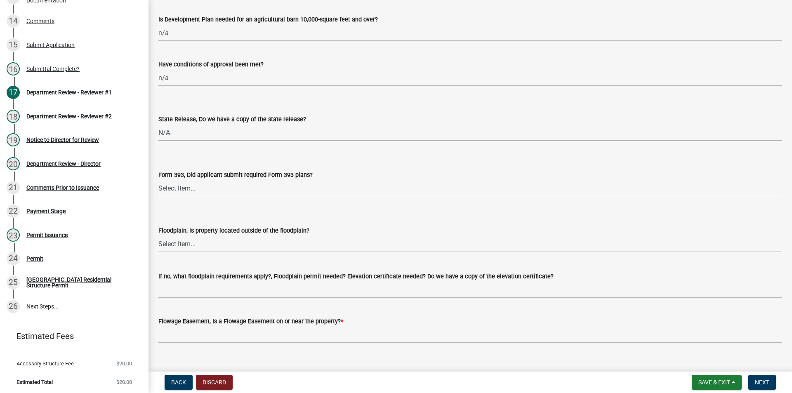
scroll to position [701, 0]
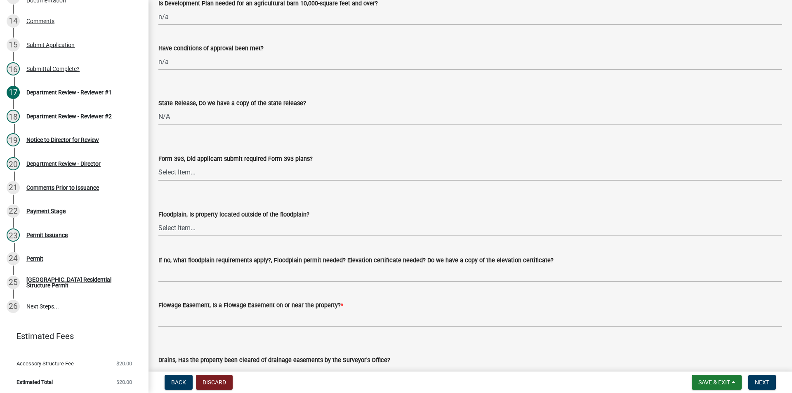
click at [171, 164] on select "Select Item... Yes No N/A" at bounding box center [469, 172] width 623 height 17
click at [158, 164] on select "Select Item... Yes No N/A" at bounding box center [469, 172] width 623 height 17
select select "220652cf-f23d-4527-9188-e71e6281c1f5"
click at [168, 235] on select "Select Item... Yes No" at bounding box center [469, 227] width 623 height 17
click at [158, 219] on select "Select Item... Yes No" at bounding box center [469, 227] width 623 height 17
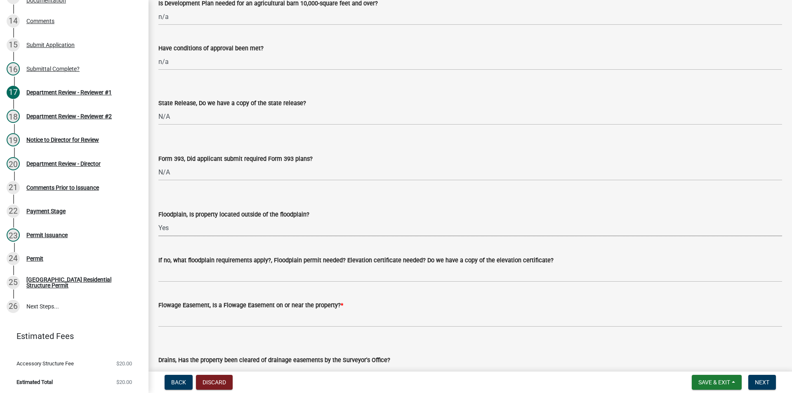
select select "5ad78b45-2880-474c-97ef-2440aa75ee84"
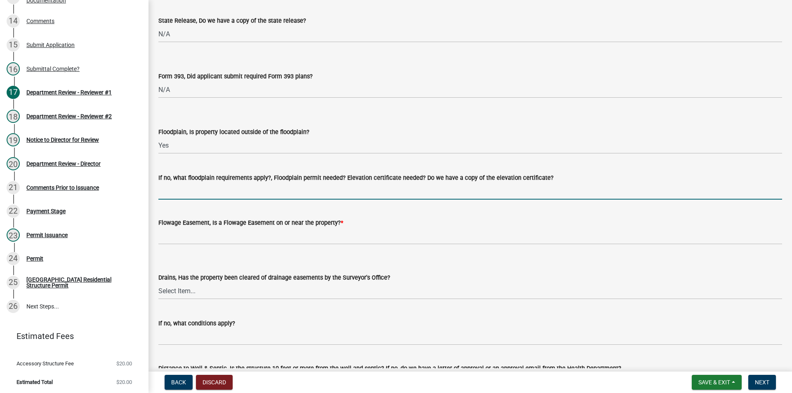
click at [174, 189] on input "If no, what floodplain requirements apply?, Floodplain permit needed? Elevation…" at bounding box center [469, 191] width 623 height 17
type input "n/a"
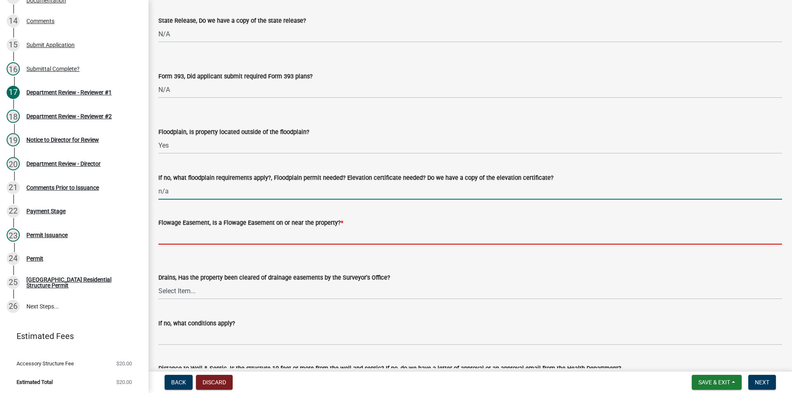
click at [184, 231] on input "Flowage Easement, Is a Flowage Easement on or near the property? *" at bounding box center [469, 236] width 623 height 17
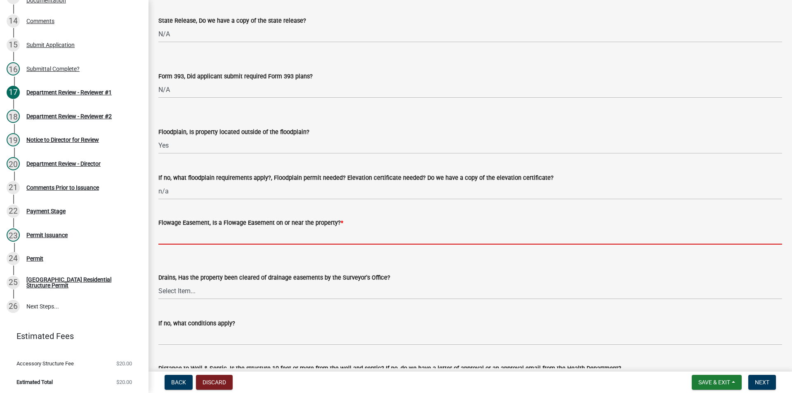
type input "no"
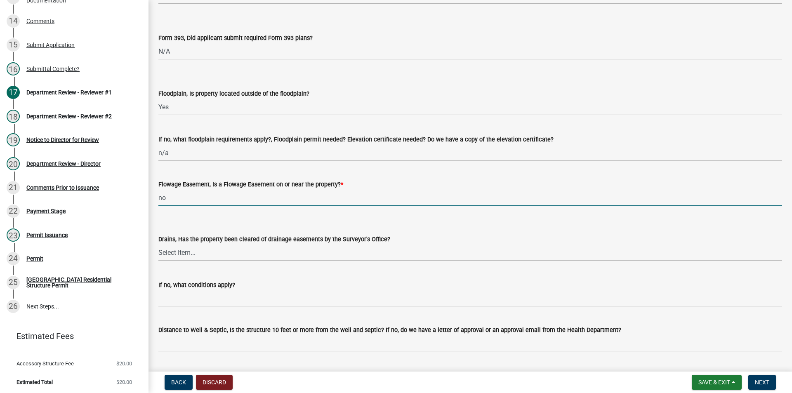
scroll to position [866, 0]
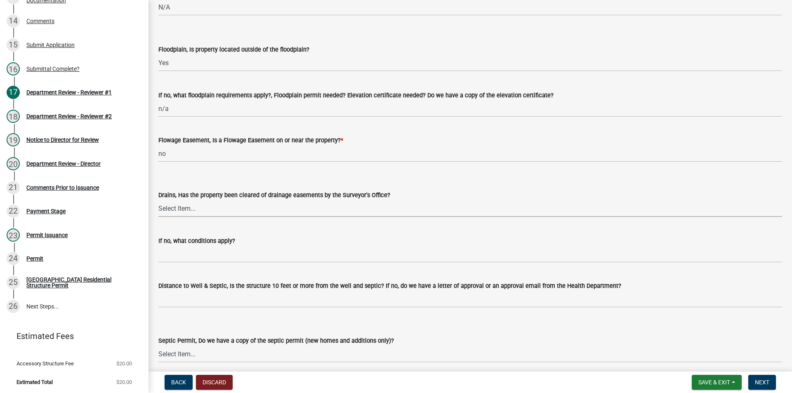
click at [167, 207] on select "Select Item... Yes No" at bounding box center [469, 208] width 623 height 17
click at [158, 200] on select "Select Item... Yes No" at bounding box center [469, 208] width 623 height 17
select select "aa299abd-59e4-4841-82bd-632f03f187ef"
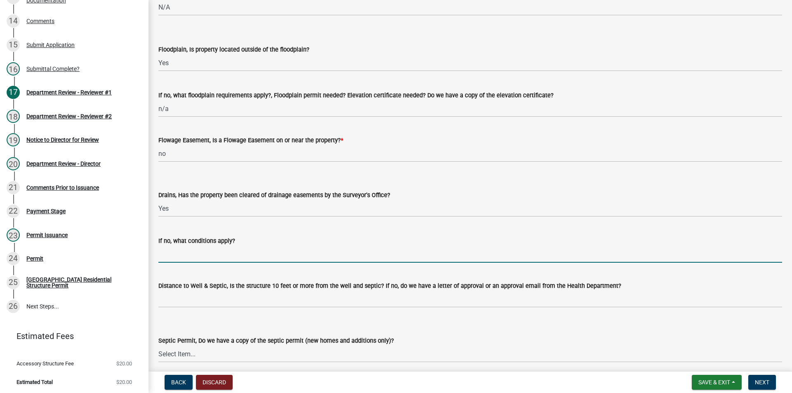
click at [173, 250] on input "If no, what conditions apply?" at bounding box center [469, 254] width 623 height 17
type input "n/a"
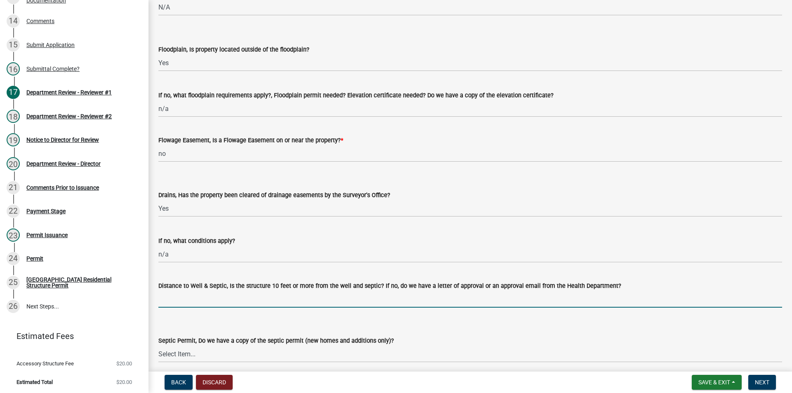
click at [170, 299] on input "Distance to Well & Septic, Is the structure 10 feet or more from the well and s…" at bounding box center [469, 299] width 623 height 17
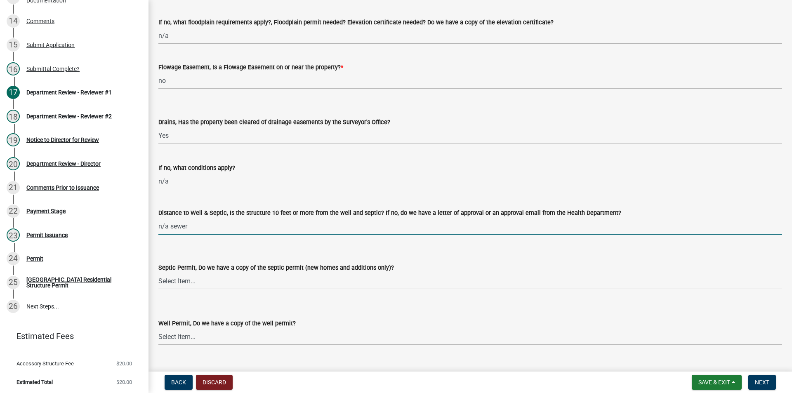
scroll to position [1031, 0]
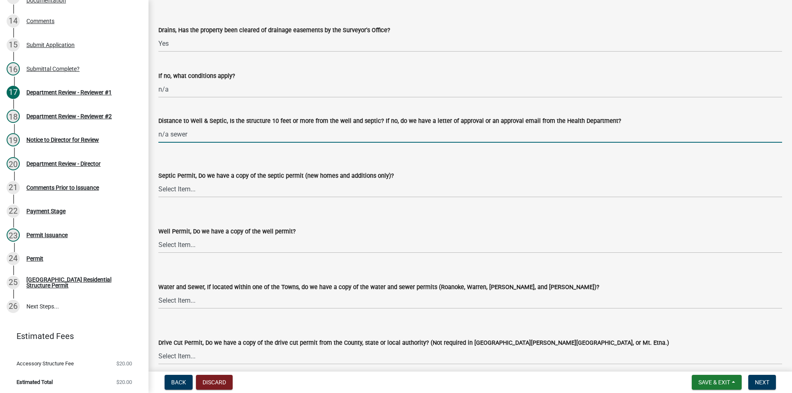
type input "n/a sewer"
click at [169, 174] on label "Septic Permit, Do we have a copy of the septic permit (new homes and additions …" at bounding box center [275, 176] width 235 height 6
click at [169, 181] on select "Select Item... Yes No N/A" at bounding box center [469, 189] width 623 height 17
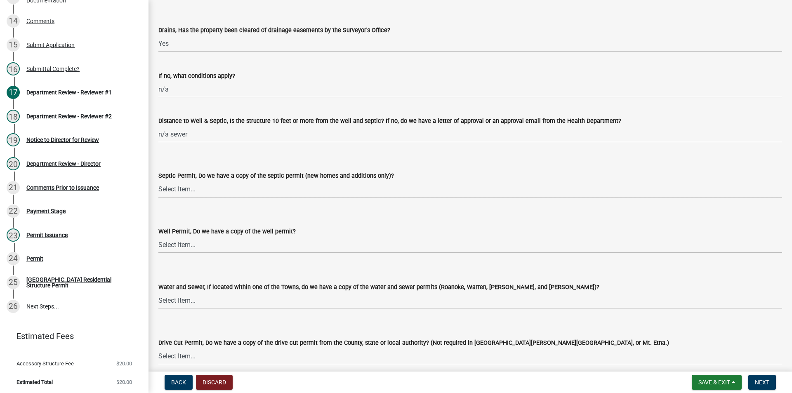
click at [170, 190] on select "Select Item... Yes No N/A" at bounding box center [469, 189] width 623 height 17
click at [158, 181] on select "Select Item... Yes No N/A" at bounding box center [469, 189] width 623 height 17
select select "9e915027-22d8-4398-b0f5-e3cf97d893e0"
click at [173, 249] on select "Select Item... Yes No N/A" at bounding box center [469, 244] width 623 height 17
click at [158, 236] on select "Select Item... Yes No N/A" at bounding box center [469, 244] width 623 height 17
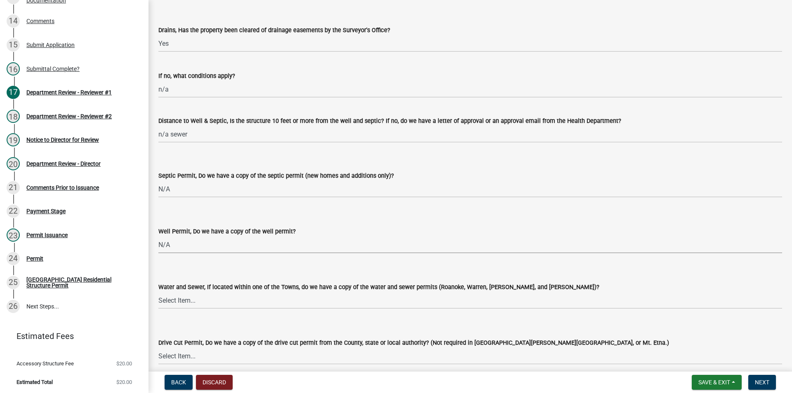
select select "2c91b07e-37d9-4ec5-b504-47058404e578"
click at [171, 299] on select "Select Item... Yes No N/A" at bounding box center [469, 300] width 623 height 17
click at [158, 292] on select "Select Item... Yes No N/A" at bounding box center [469, 300] width 623 height 17
select select "d6bfa9ee-3bd9-4f2b-bea1-0bf2a35e48f8"
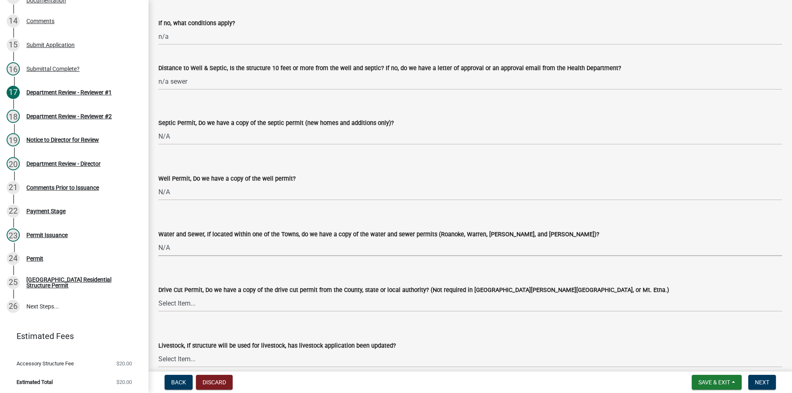
scroll to position [1154, 0]
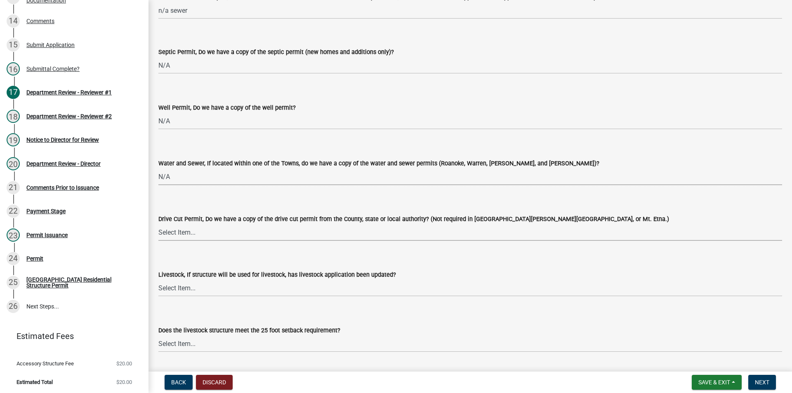
click at [190, 240] on select "Select Item... Yes No N/A" at bounding box center [469, 232] width 623 height 17
click at [158, 224] on select "Select Item... Yes No N/A" at bounding box center [469, 232] width 623 height 17
select select "e1967740-c41b-4de5-b294-b9bc371f9c7c"
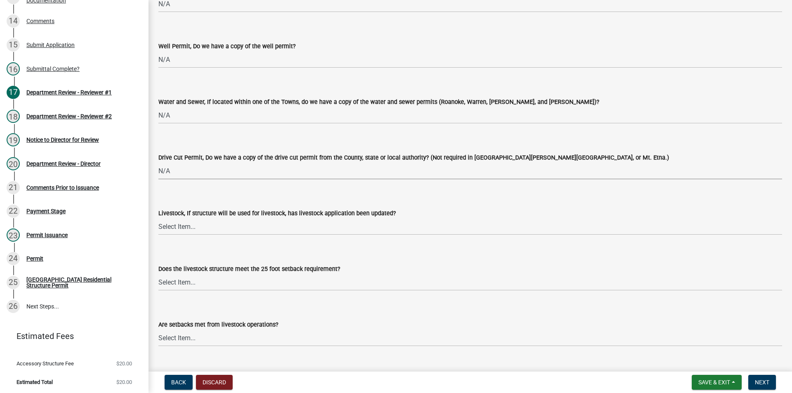
scroll to position [1278, 0]
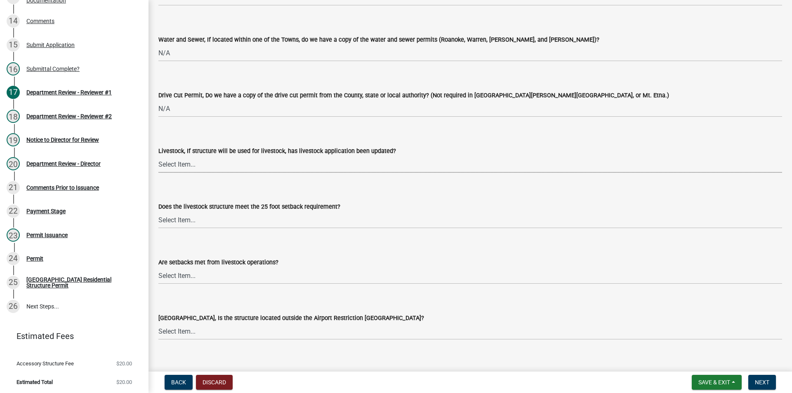
click at [172, 169] on select "Select Item... Yes No N/A" at bounding box center [469, 164] width 623 height 17
click at [158, 156] on select "Select Item... Yes No N/A" at bounding box center [469, 164] width 623 height 17
select select "4095ee07-1040-41d6-85c6-c6be8bf6c85e"
click at [172, 226] on select "Select Item... Yes No N/A" at bounding box center [469, 219] width 623 height 17
click at [158, 211] on select "Select Item... Yes No N/A" at bounding box center [469, 219] width 623 height 17
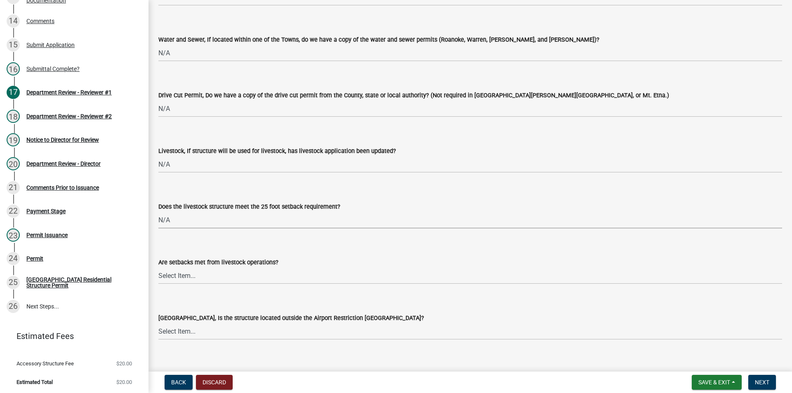
select select "87343147-211b-4763-93bb-8b2ee6155afc"
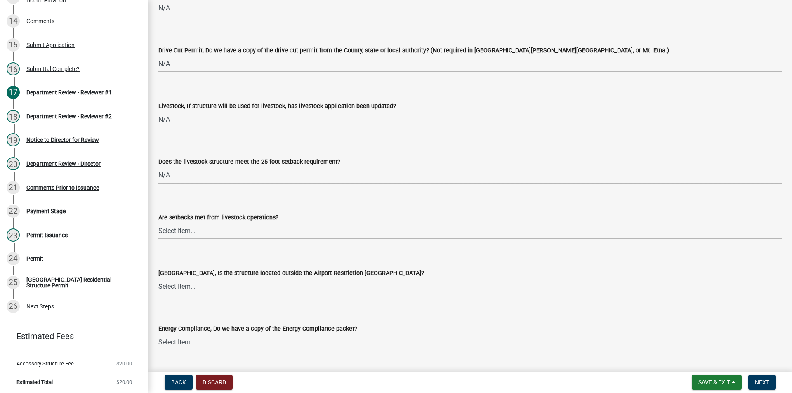
scroll to position [1402, 0]
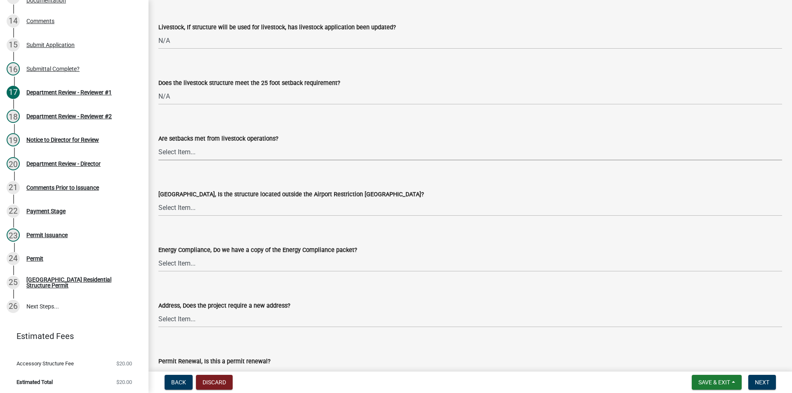
click at [183, 156] on select "Select Item... Yes No" at bounding box center [469, 151] width 623 height 17
click at [158, 143] on select "Select Item... Yes No" at bounding box center [469, 151] width 623 height 17
select select "a533f136-47b9-4377-857f-add42c7a7ee1"
click at [171, 203] on select "Select Item... Yes No" at bounding box center [469, 207] width 623 height 17
click at [158, 199] on select "Select Item... Yes No" at bounding box center [469, 207] width 623 height 17
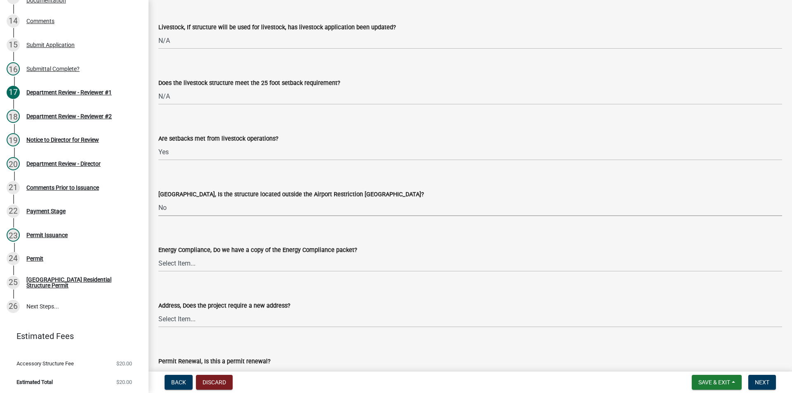
click at [177, 213] on select "Select Item... Yes No" at bounding box center [469, 207] width 623 height 17
click at [158, 199] on select "Select Item... Yes No" at bounding box center [469, 207] width 623 height 17
select select "3c66432b-8bb8-4124-90df-d6035d4b372c"
click at [165, 259] on select "Select Item... Yes No N/A" at bounding box center [469, 263] width 623 height 17
click at [158, 255] on select "Select Item... Yes No N/A" at bounding box center [469, 263] width 623 height 17
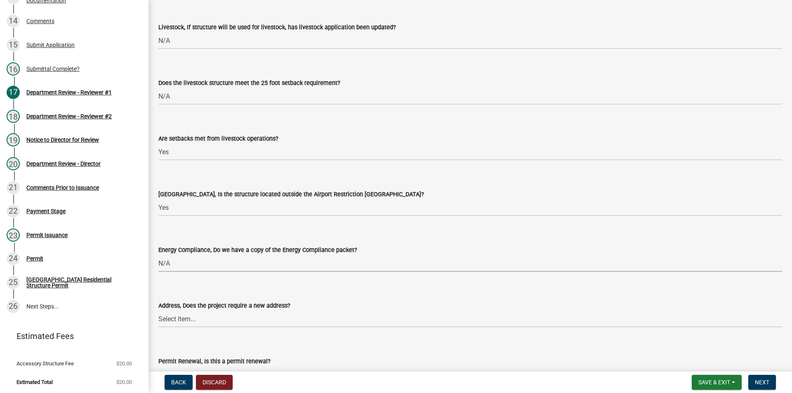
select select "eefb9dc7-f8b2-40a4-9773-3ac47aeffb04"
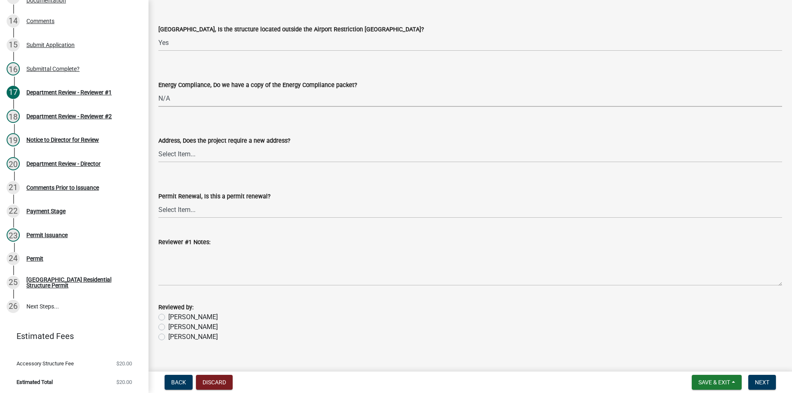
click at [168, 326] on label "[PERSON_NAME]" at bounding box center [192, 327] width 49 height 10
click at [168, 326] on input "[PERSON_NAME]" at bounding box center [170, 324] width 5 height 5
radio input "true"
click at [758, 379] on span "Next" at bounding box center [761, 382] width 14 height 7
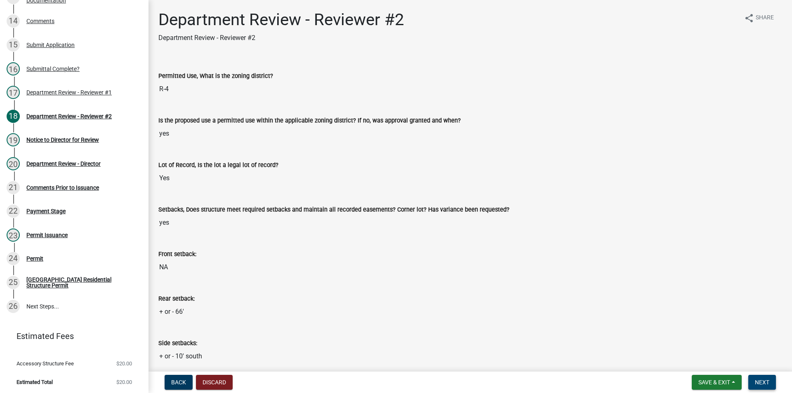
click at [751, 381] on button "Next" at bounding box center [762, 382] width 28 height 15
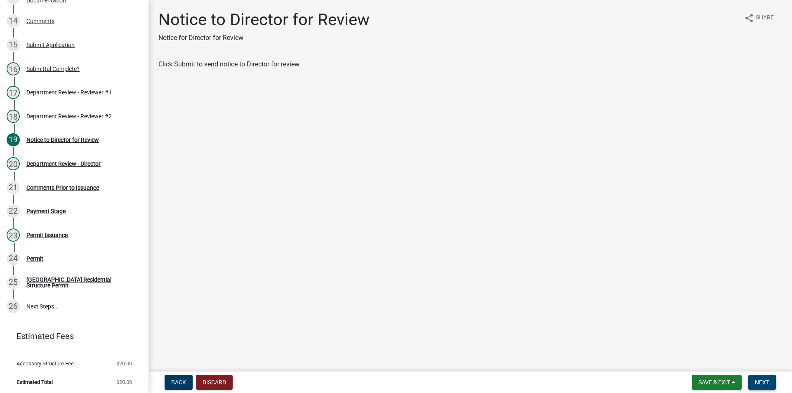
click at [752, 381] on button "Next" at bounding box center [762, 382] width 28 height 15
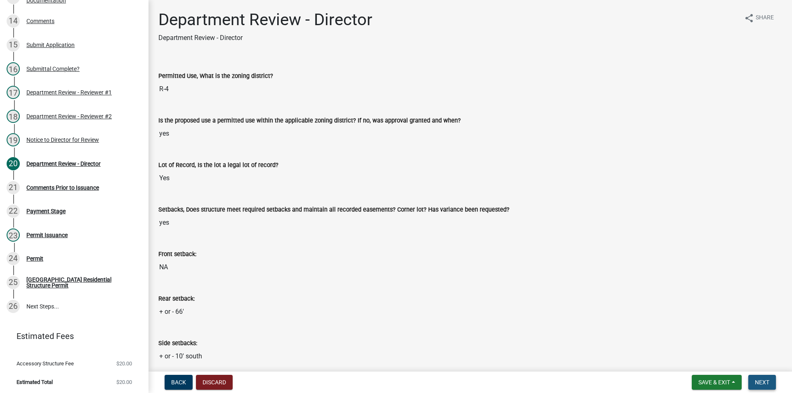
click at [752, 381] on button "Next" at bounding box center [762, 382] width 28 height 15
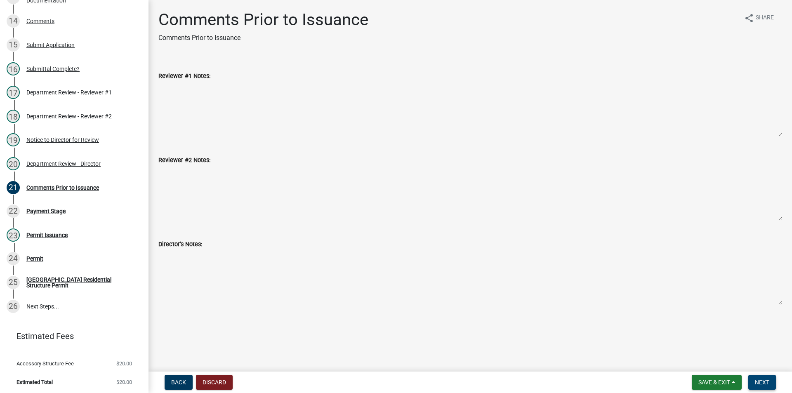
click at [763, 379] on span "Next" at bounding box center [761, 382] width 14 height 7
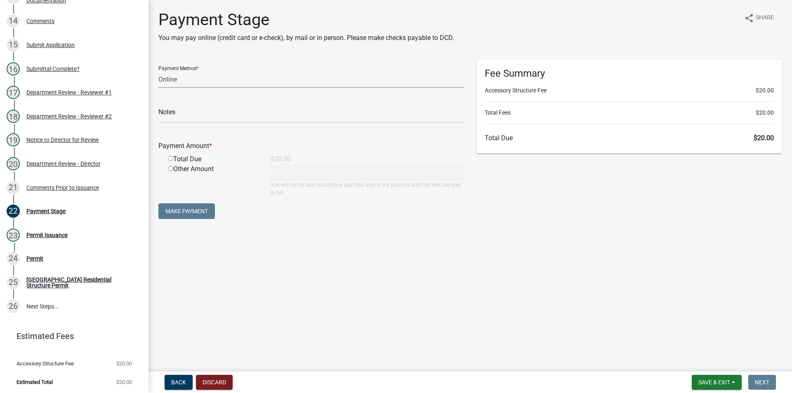
click at [175, 84] on select "Credit Card POS Check Cash Online" at bounding box center [310, 79] width 305 height 17
select select "2: 1"
click at [158, 71] on select "Credit Card POS Check Cash Online" at bounding box center [310, 79] width 305 height 17
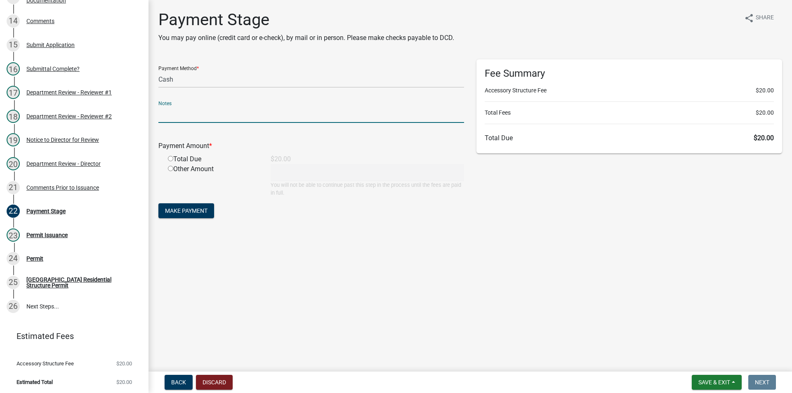
click at [167, 115] on input "text" at bounding box center [310, 114] width 305 height 17
type input "36712"
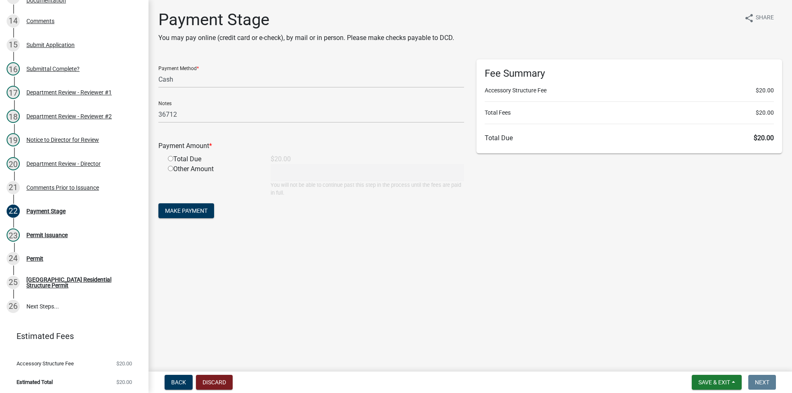
click at [172, 160] on input "radio" at bounding box center [170, 158] width 5 height 5
radio input "true"
type input "20"
click at [179, 211] on span "Make Payment" at bounding box center [186, 210] width 42 height 7
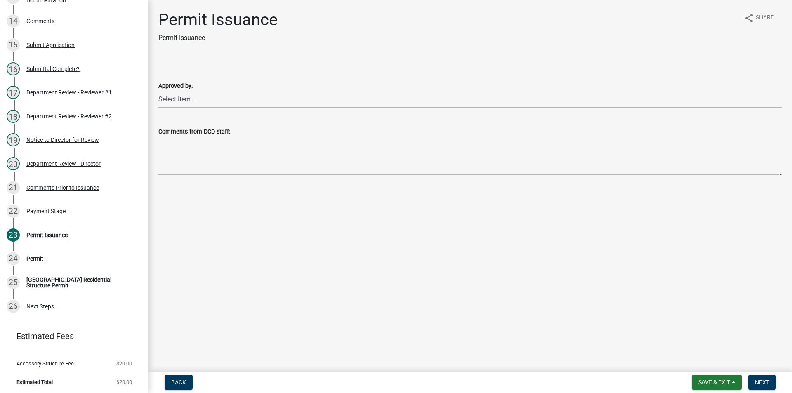
click at [187, 105] on select "Select Item... [PERSON_NAME] [PERSON_NAME] [PERSON_NAME] [PERSON_NAME]" at bounding box center [469, 99] width 623 height 17
click at [158, 91] on select "Select Item... [PERSON_NAME] [PERSON_NAME] [PERSON_NAME] [PERSON_NAME]" at bounding box center [469, 99] width 623 height 17
select select "cc8bb435-ea07-44aa-b5a4-aff1abb1e5ec"
click at [772, 383] on button "Next" at bounding box center [762, 382] width 28 height 15
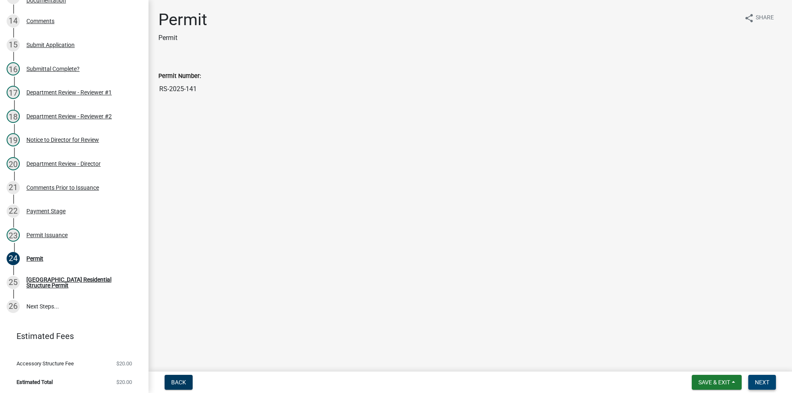
click at [761, 376] on button "Next" at bounding box center [762, 382] width 28 height 15
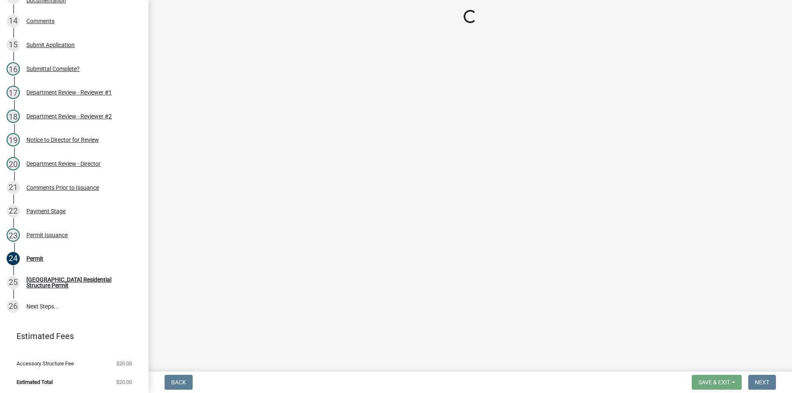
scroll to position [449, 0]
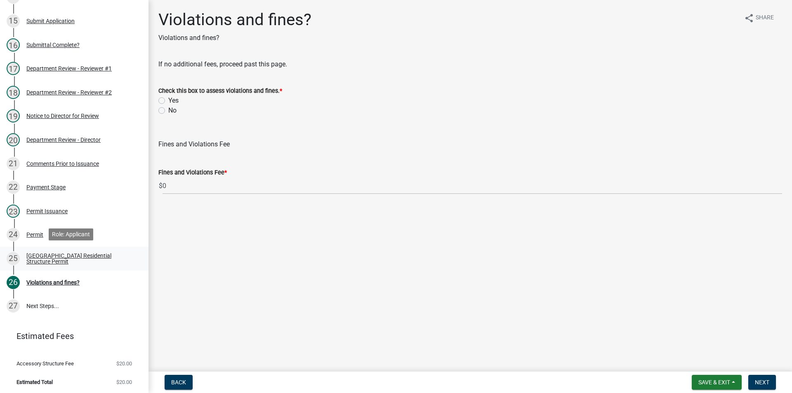
click at [45, 261] on div "[GEOGRAPHIC_DATA] Residential Structure Permit" at bounding box center [80, 259] width 109 height 12
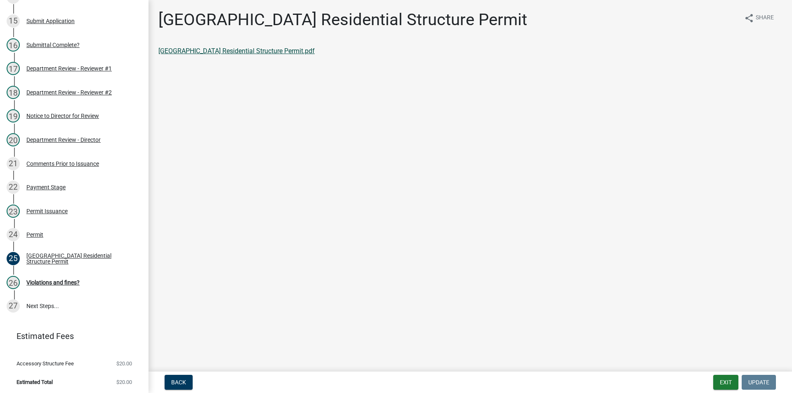
click at [187, 52] on link "[GEOGRAPHIC_DATA] Residential Structure Permit.pdf" at bounding box center [236, 51] width 156 height 8
